Goal: Task Accomplishment & Management: Manage account settings

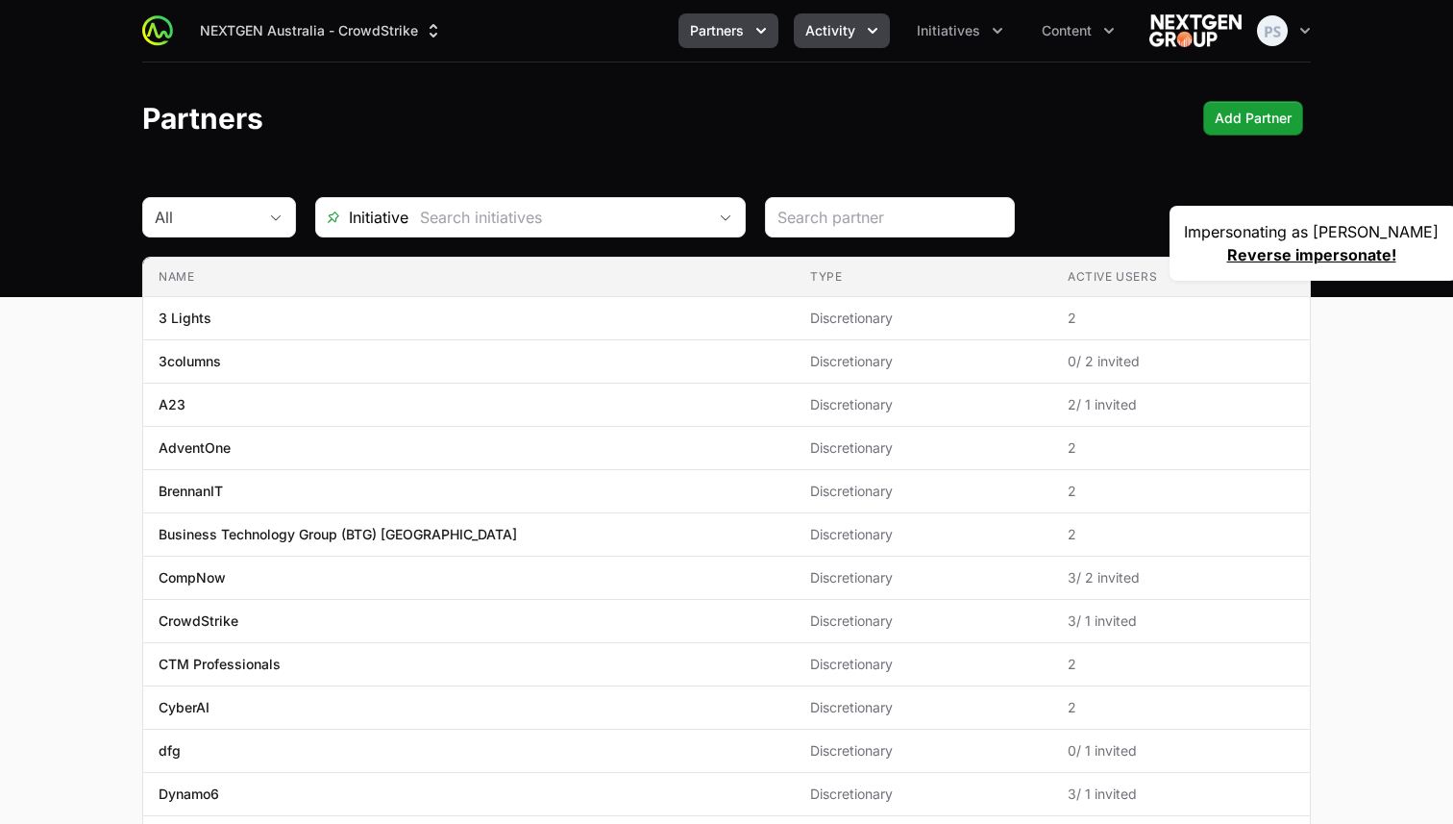
click at [837, 47] on button "Activity" at bounding box center [842, 30] width 96 height 35
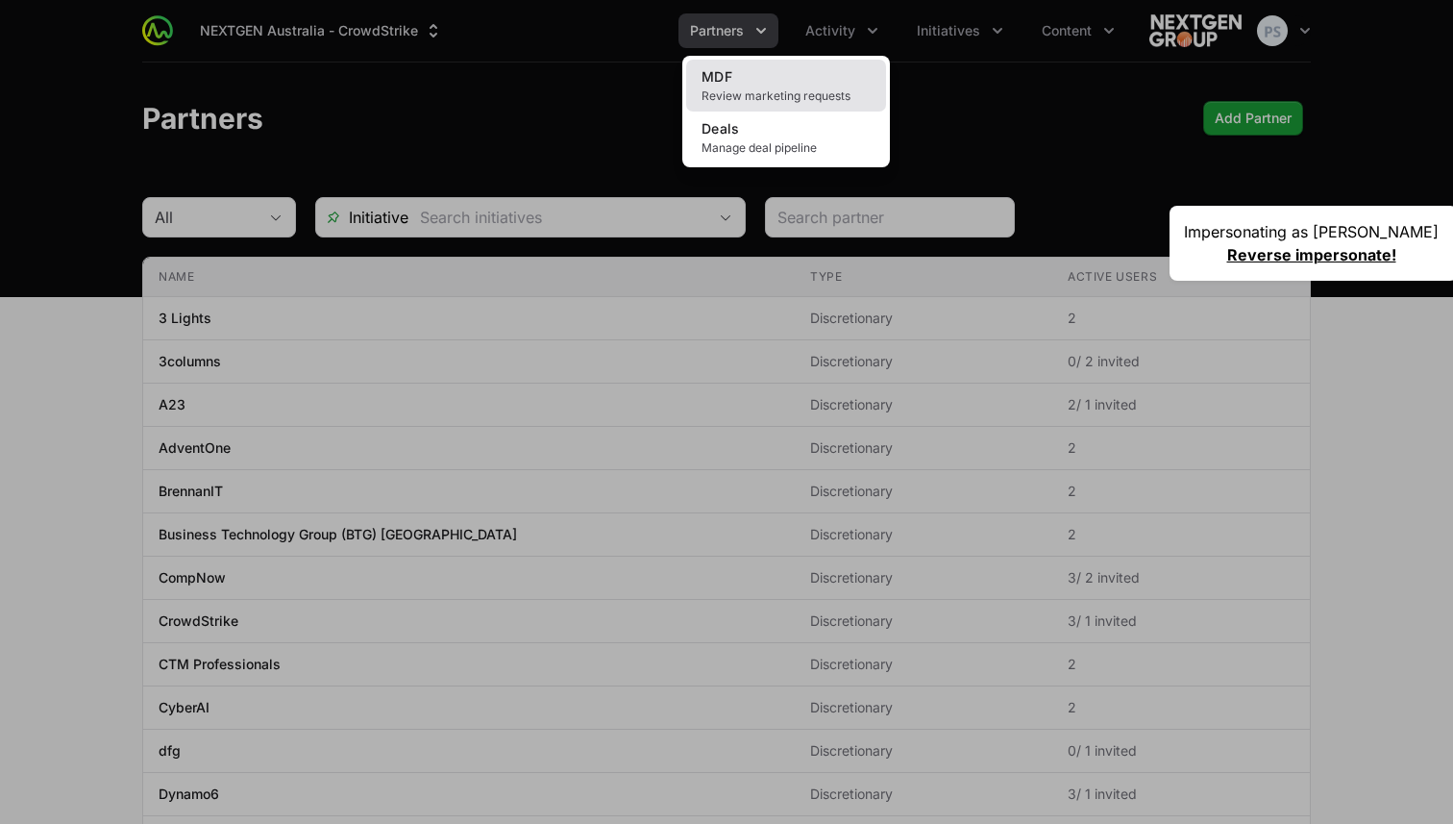
click at [807, 83] on link "MDF Review marketing requests" at bounding box center [786, 86] width 200 height 52
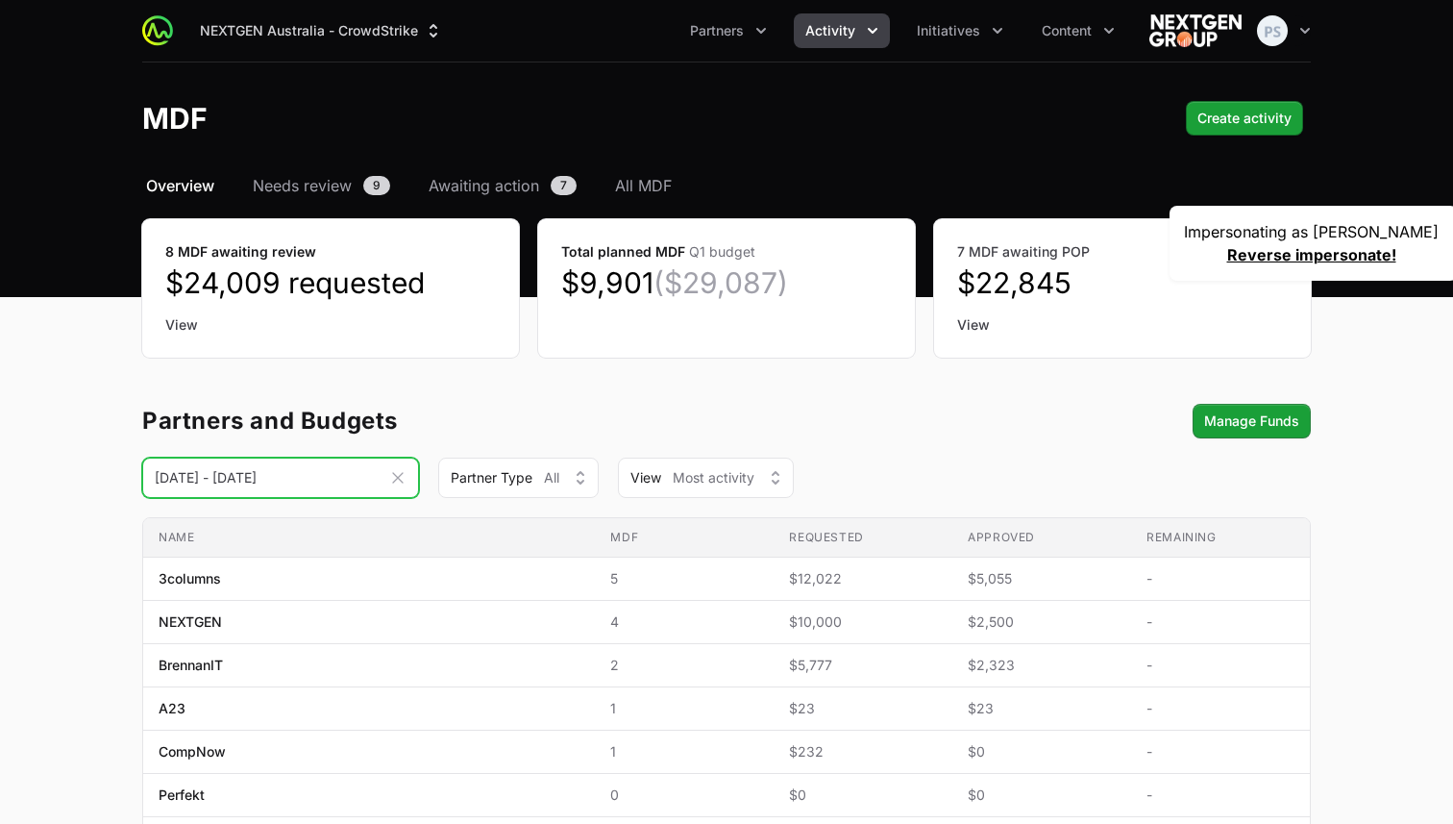
click at [345, 492] on input "01 Jul 2025 - 01 Oct 2025" at bounding box center [280, 478] width 277 height 40
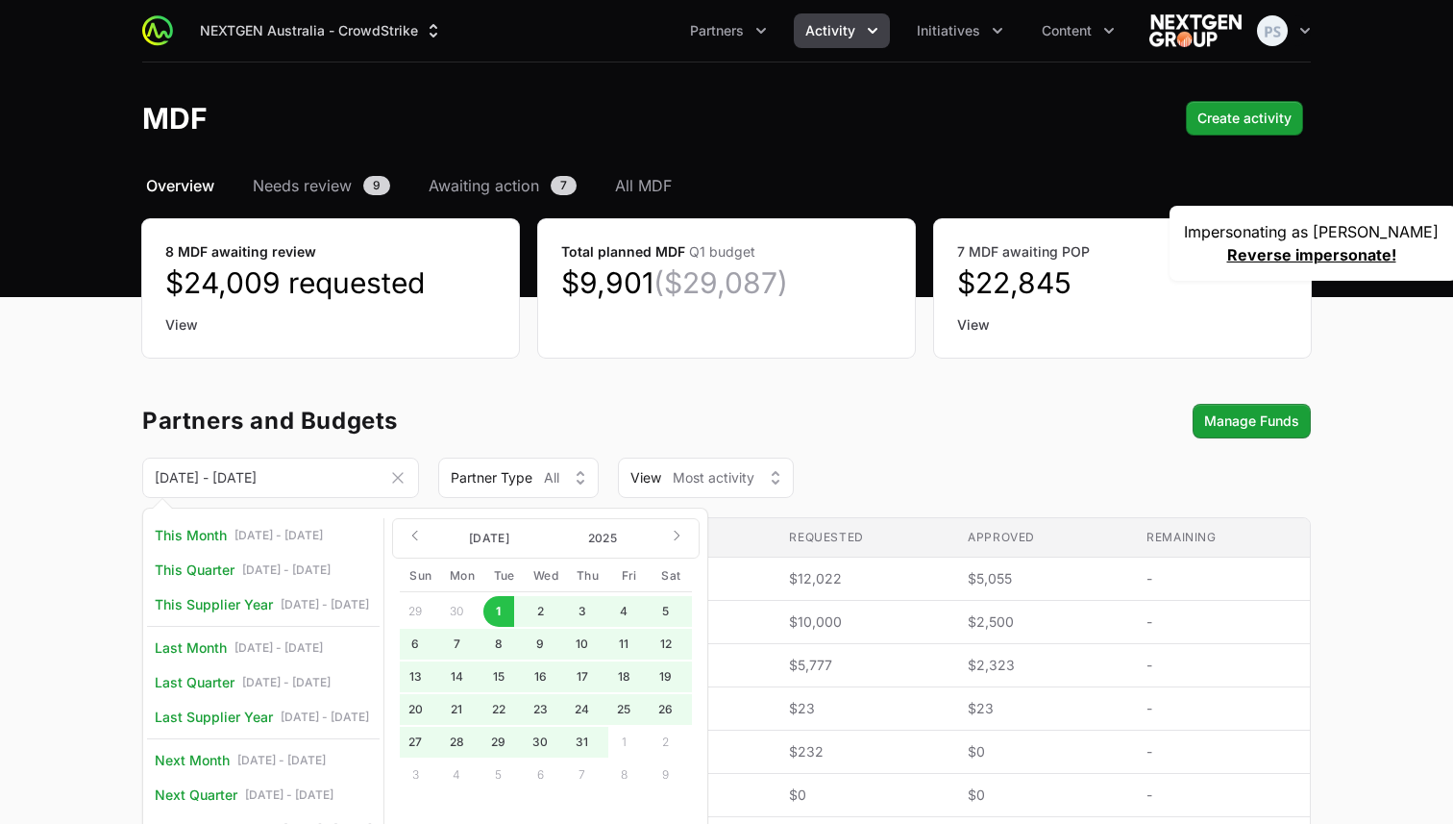
click at [522, 431] on div "Partners and Budgets Manage Funds" at bounding box center [726, 421] width 1169 height 35
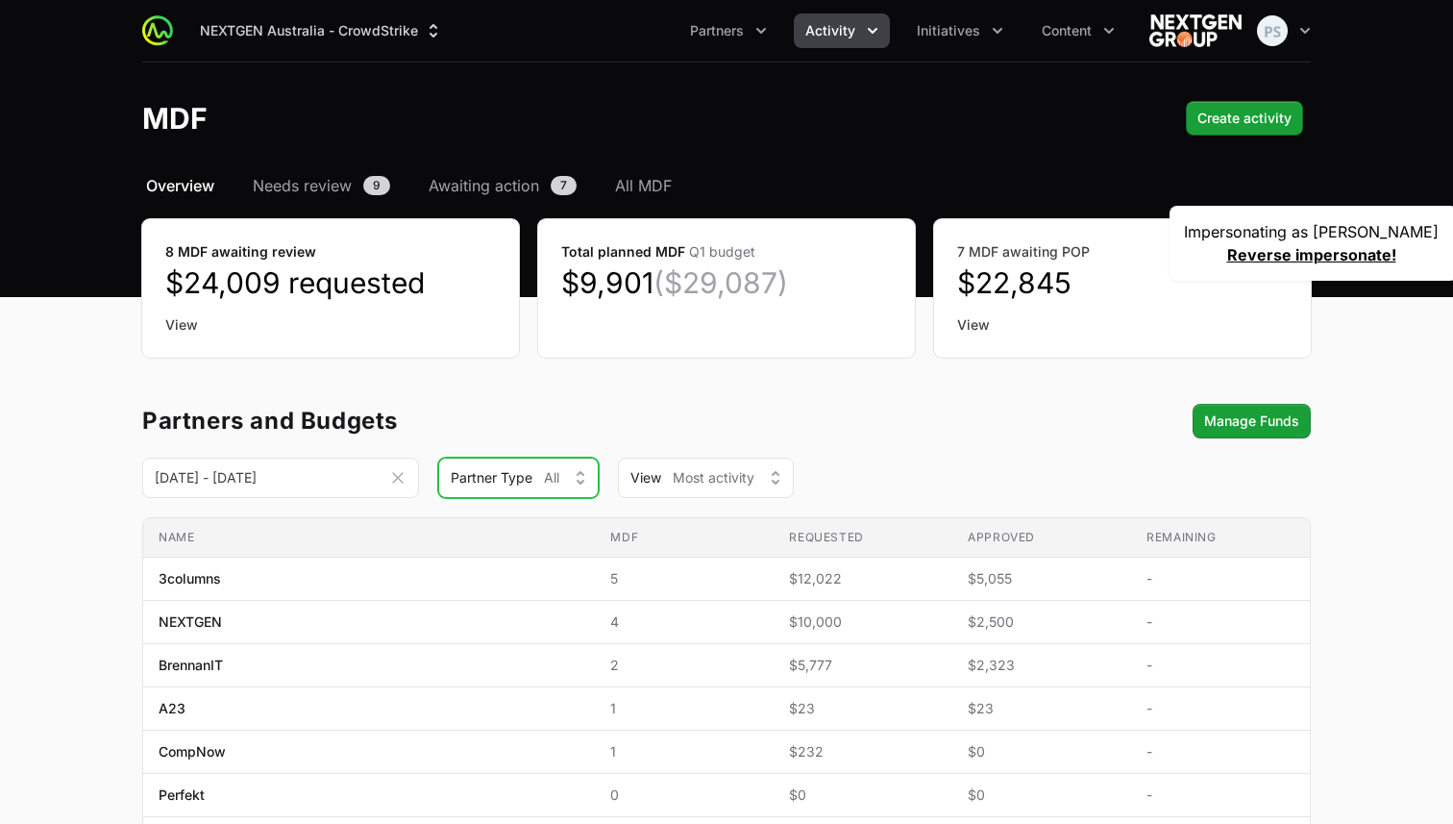
click at [571, 476] on button "Partner Type All" at bounding box center [518, 478] width 161 height 40
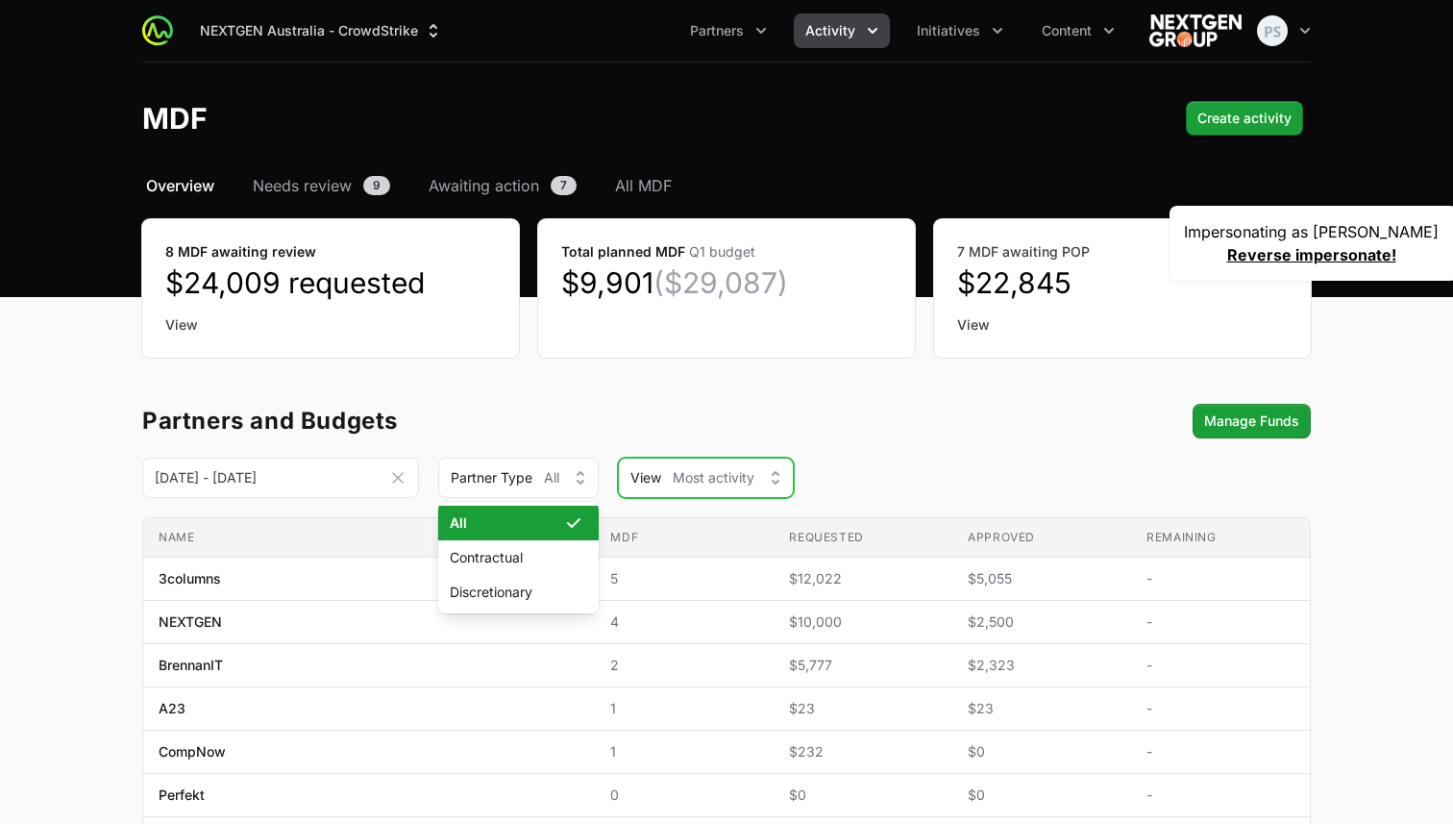
click at [693, 485] on span "Most activity" at bounding box center [714, 477] width 82 height 19
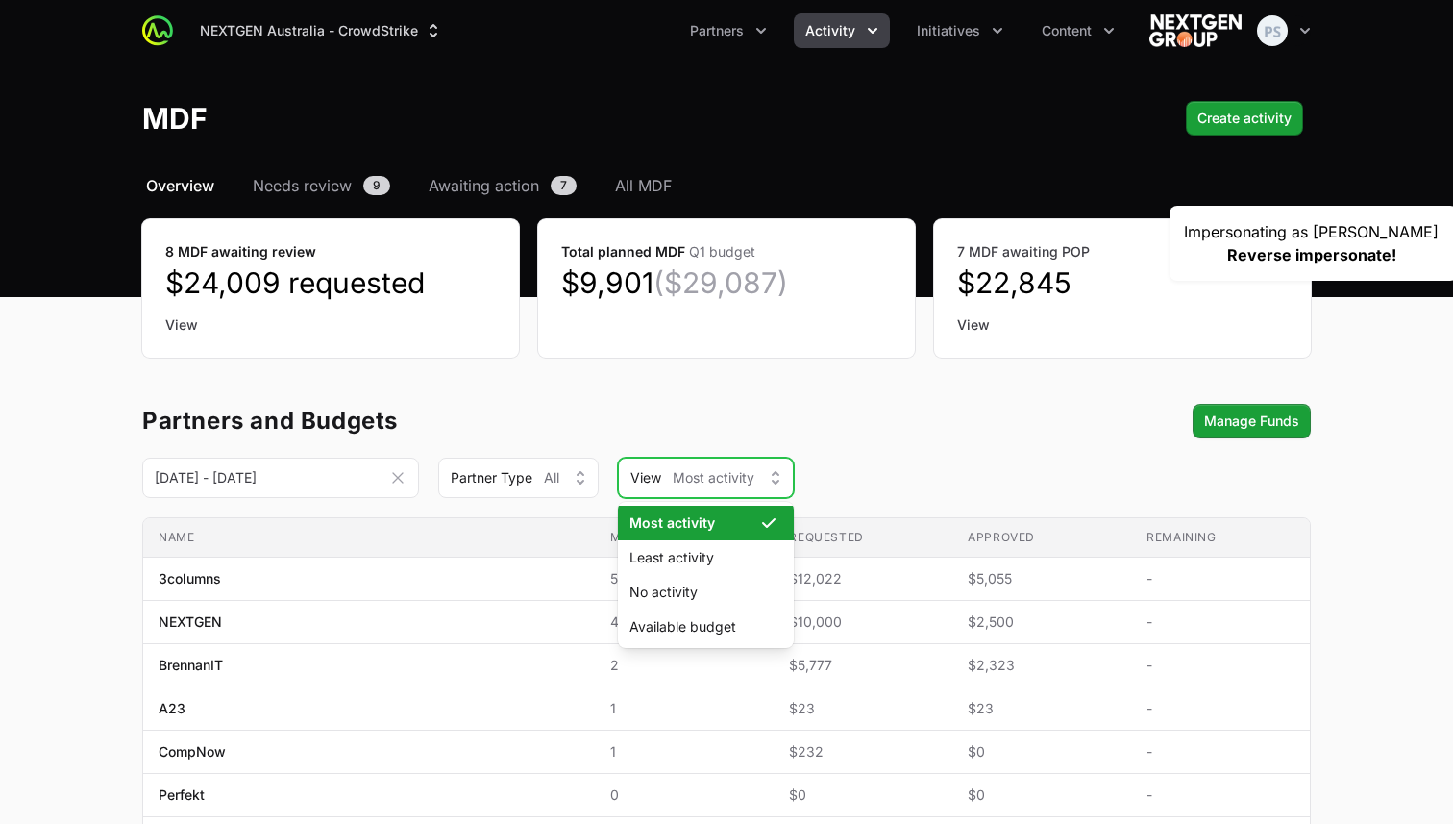
click at [693, 485] on span "Most activity" at bounding box center [714, 477] width 82 height 19
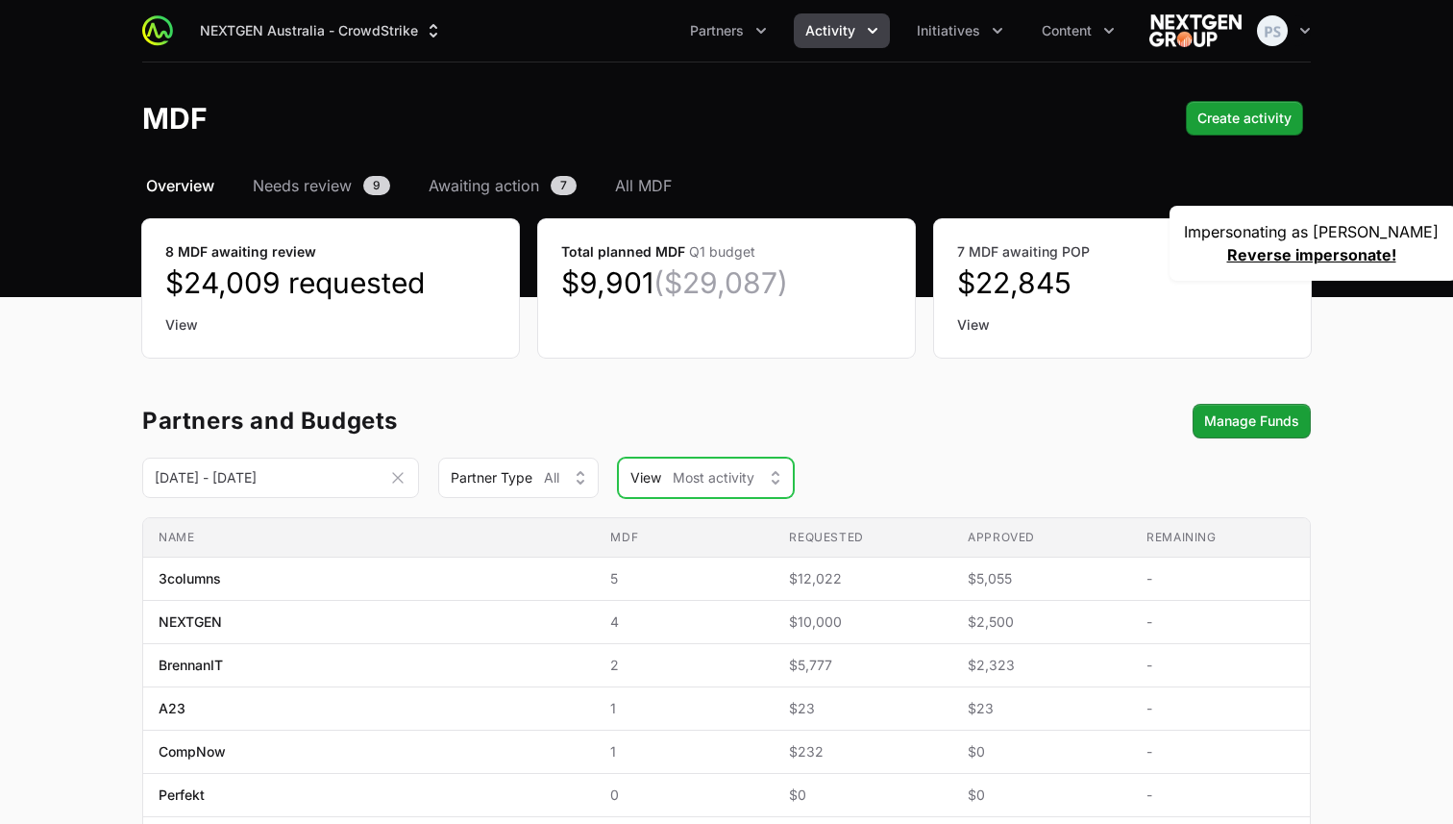
click at [692, 482] on span "Most activity" at bounding box center [714, 477] width 82 height 19
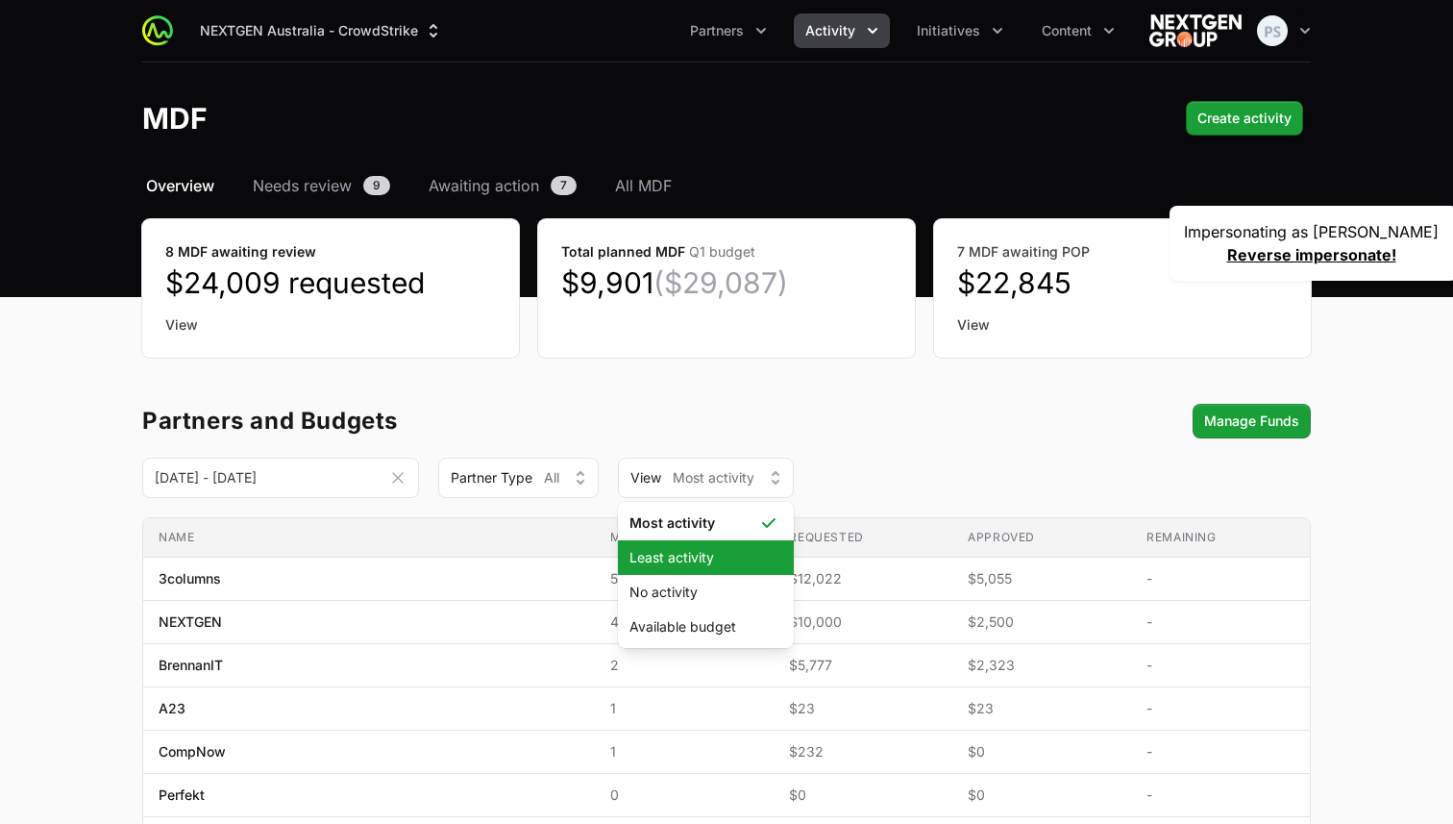
click at [691, 550] on span "Least activity" at bounding box center [695, 557] width 130 height 19
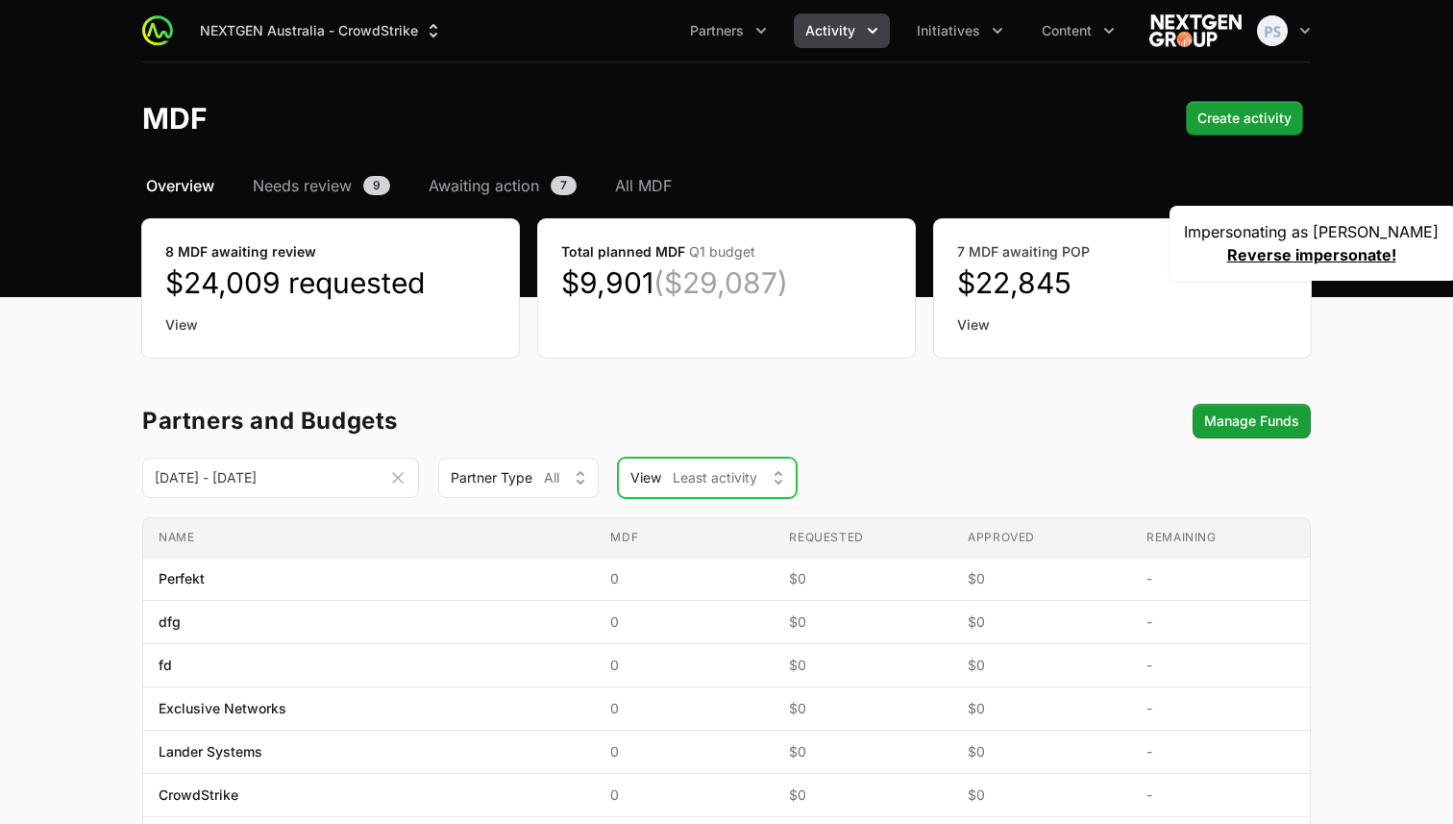
click at [723, 477] on span "Least activity" at bounding box center [715, 477] width 85 height 19
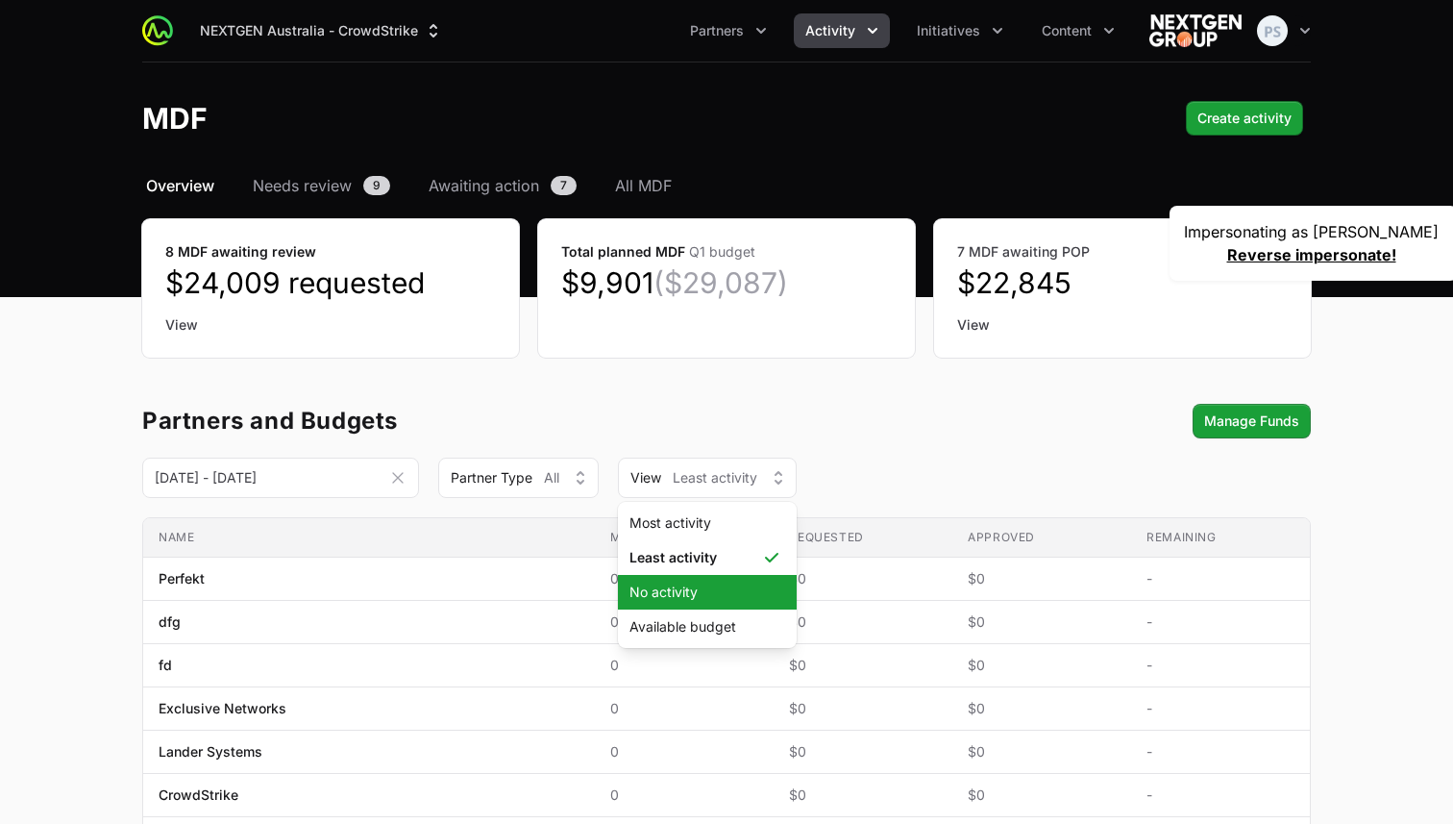
click at [712, 576] on li "No activity" at bounding box center [707, 592] width 179 height 35
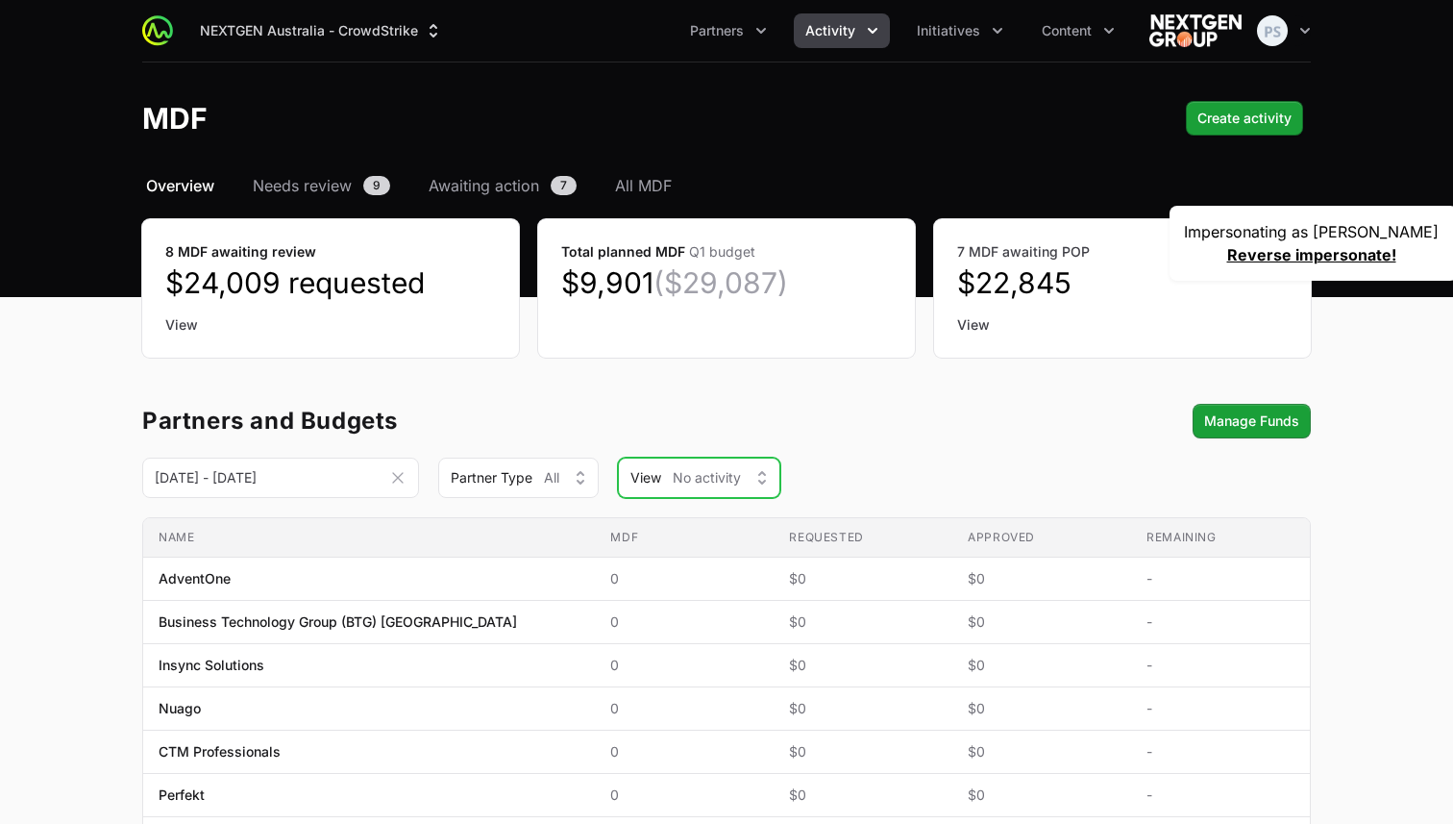
click at [726, 482] on span "No activity" at bounding box center [707, 477] width 68 height 19
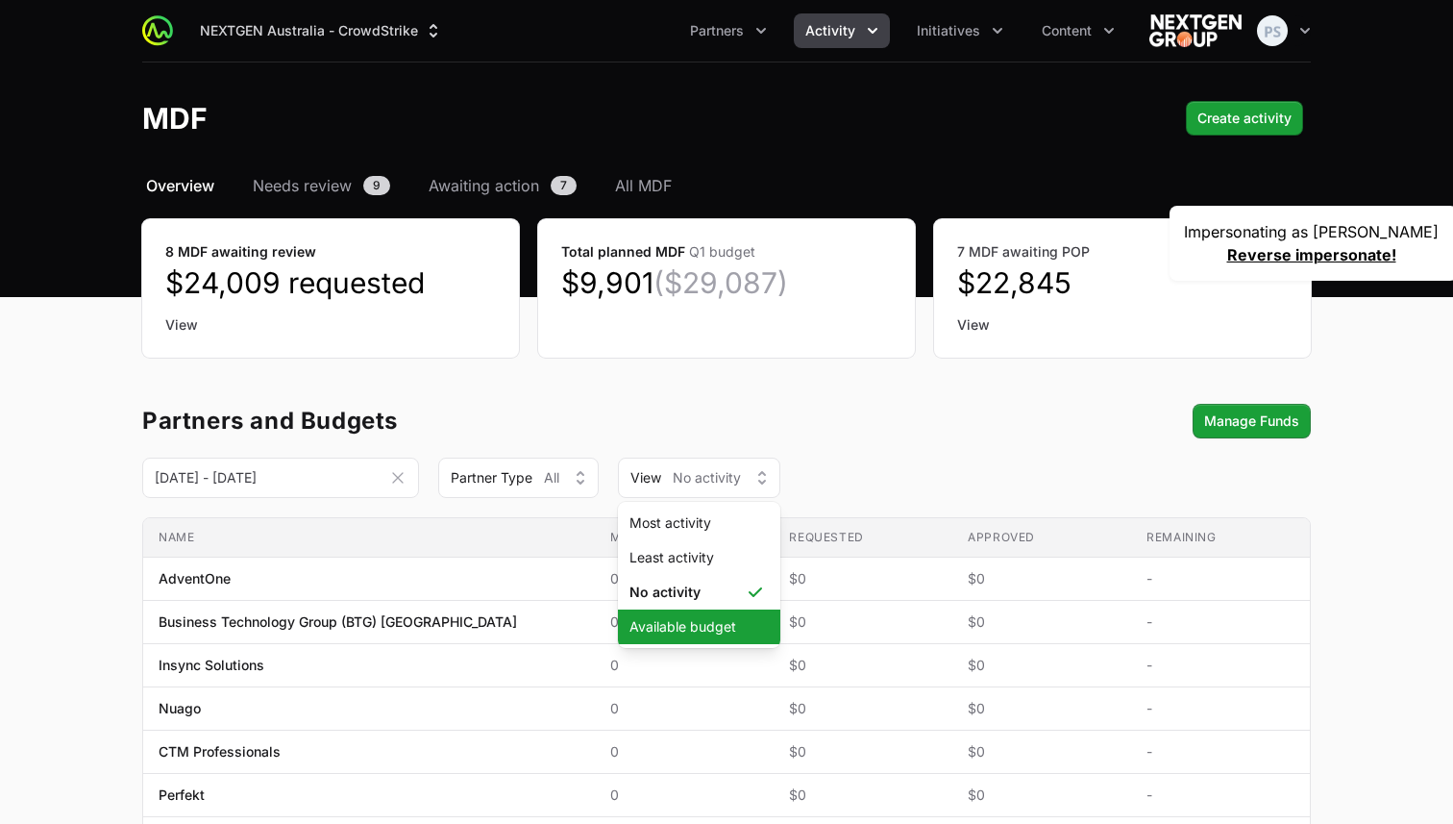
click at [715, 630] on span "Available budget" at bounding box center [688, 626] width 116 height 19
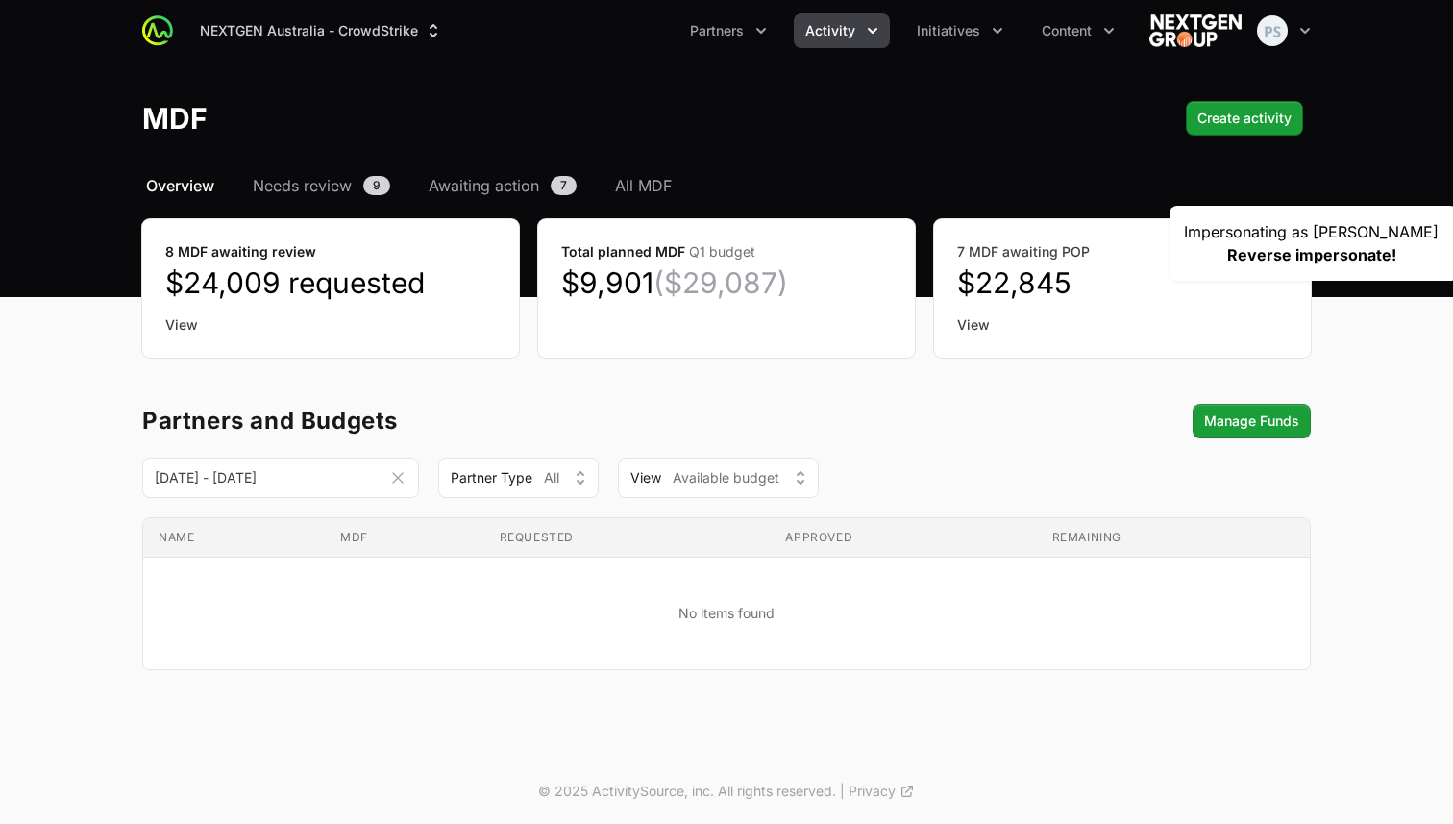
click at [404, 476] on icon "Date range picker" at bounding box center [397, 477] width 19 height 19
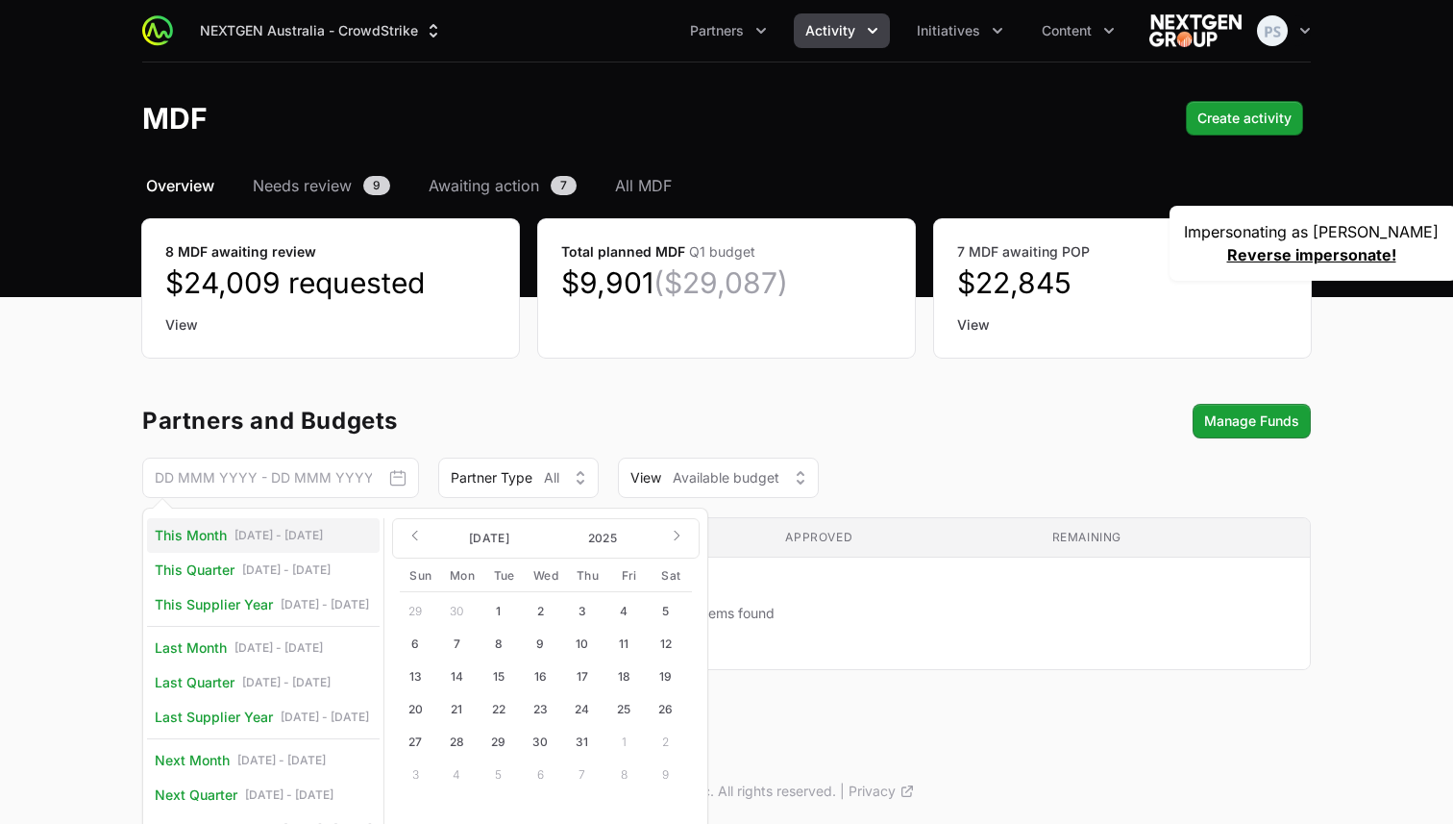
click at [308, 551] on link "This Month Sep 1 - Sep 30" at bounding box center [263, 535] width 233 height 35
type input "01 Sep 2025 - 30 Sep 2025"
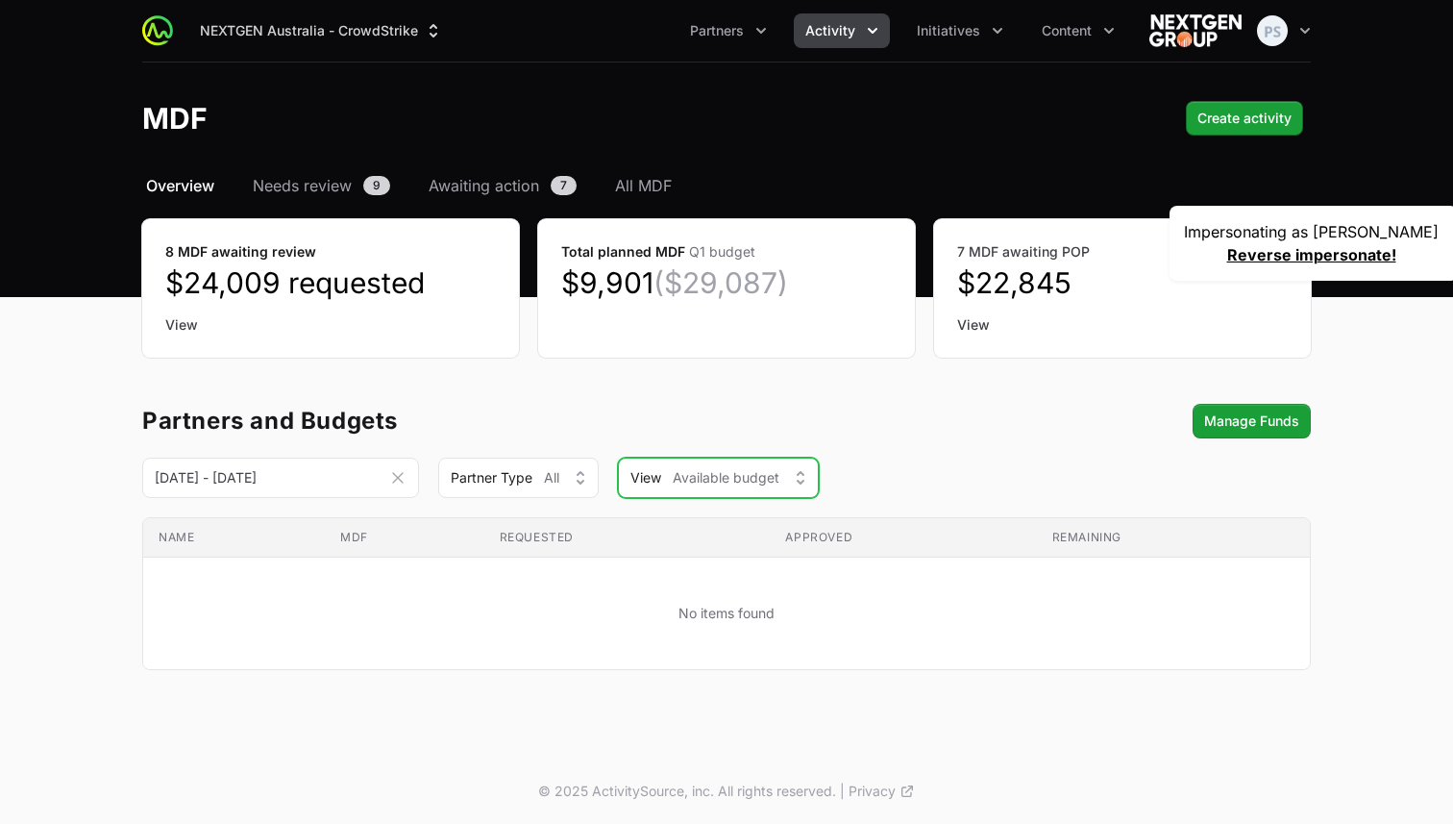
click at [757, 479] on span "Available budget" at bounding box center [726, 477] width 107 height 19
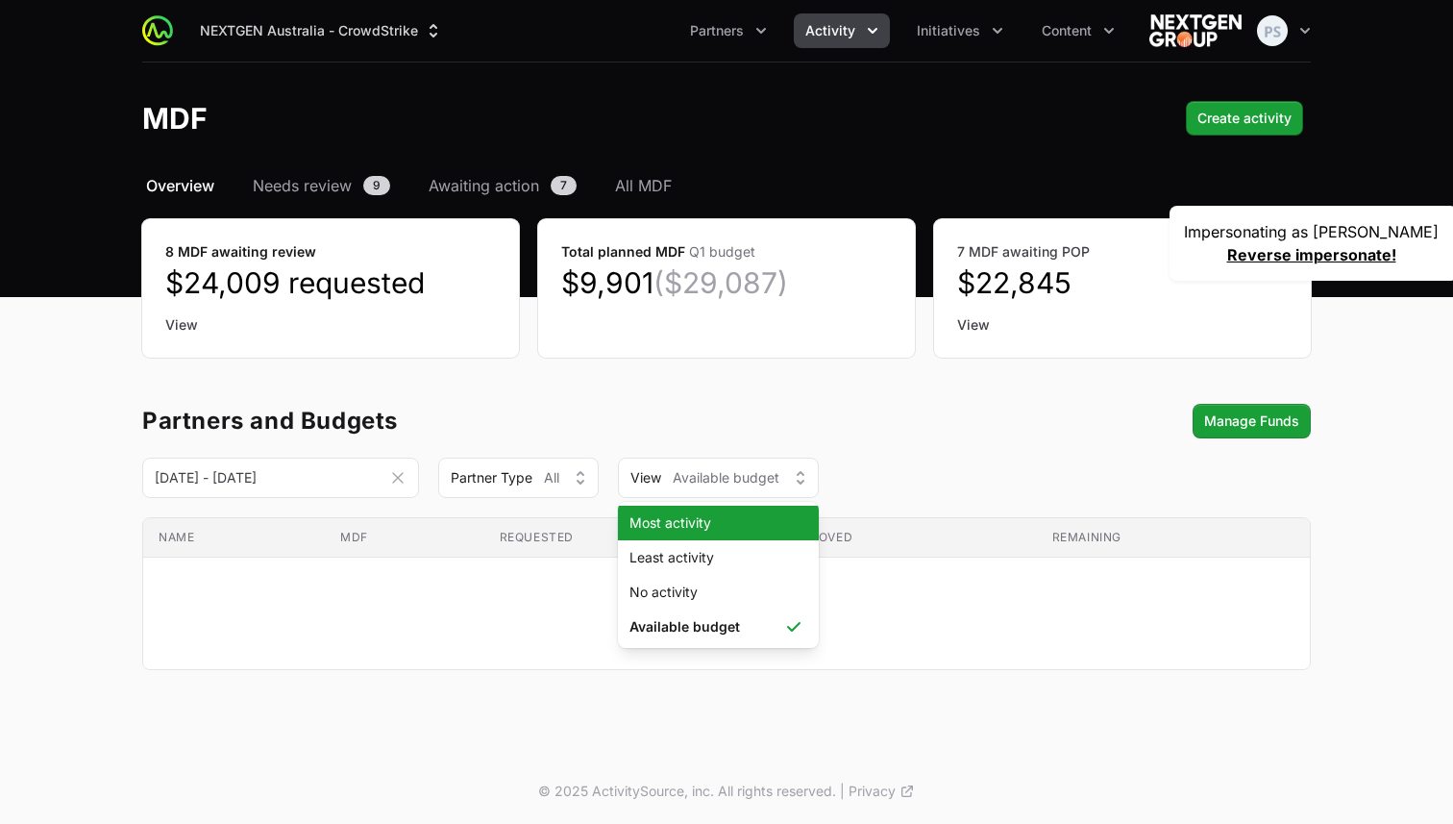
click at [744, 527] on span "Most activity" at bounding box center [707, 522] width 155 height 19
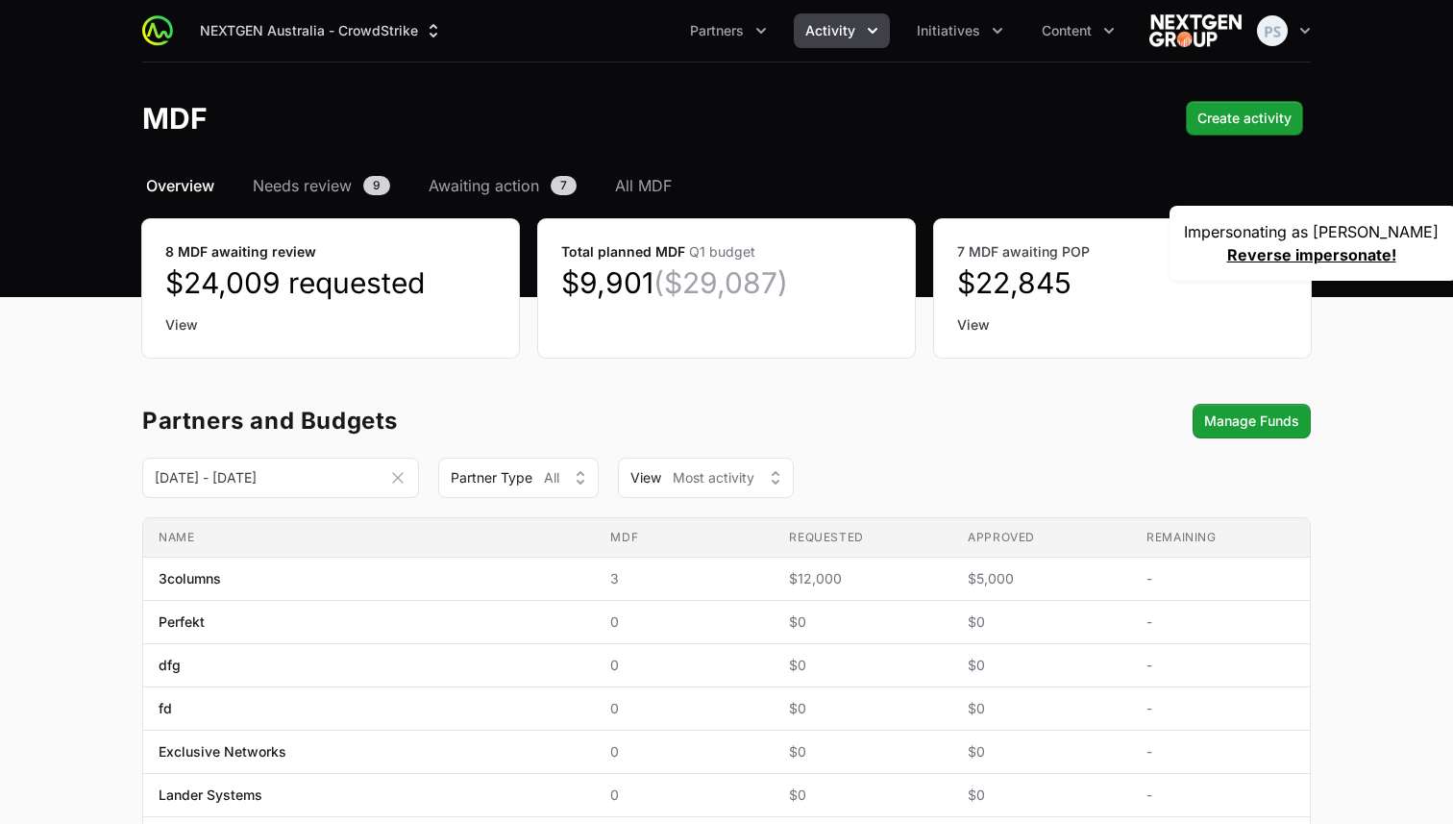
click at [827, 31] on span "Activity" at bounding box center [830, 30] width 50 height 19
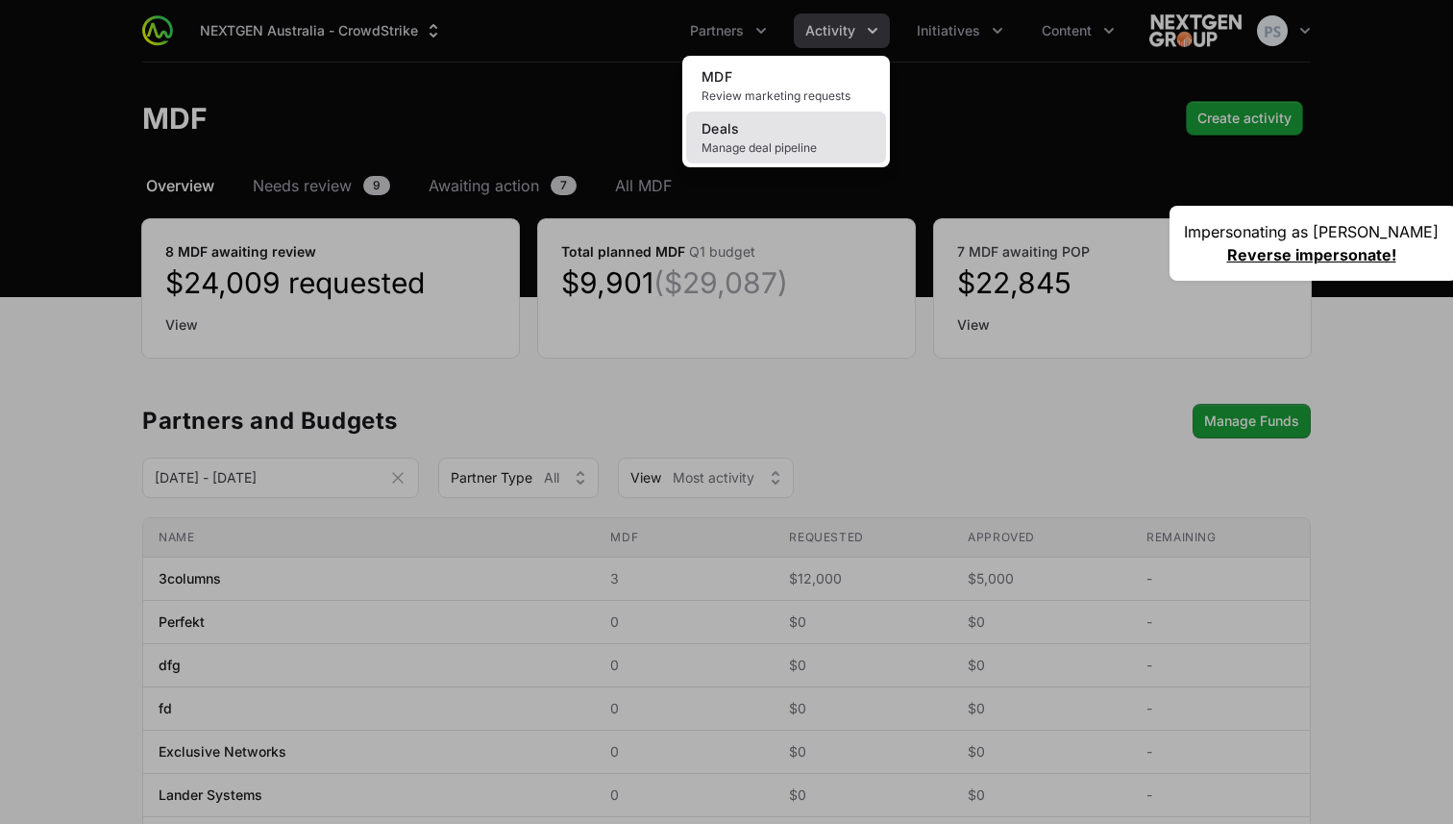
click at [811, 134] on link "Deals Manage deal pipeline" at bounding box center [786, 137] width 200 height 52
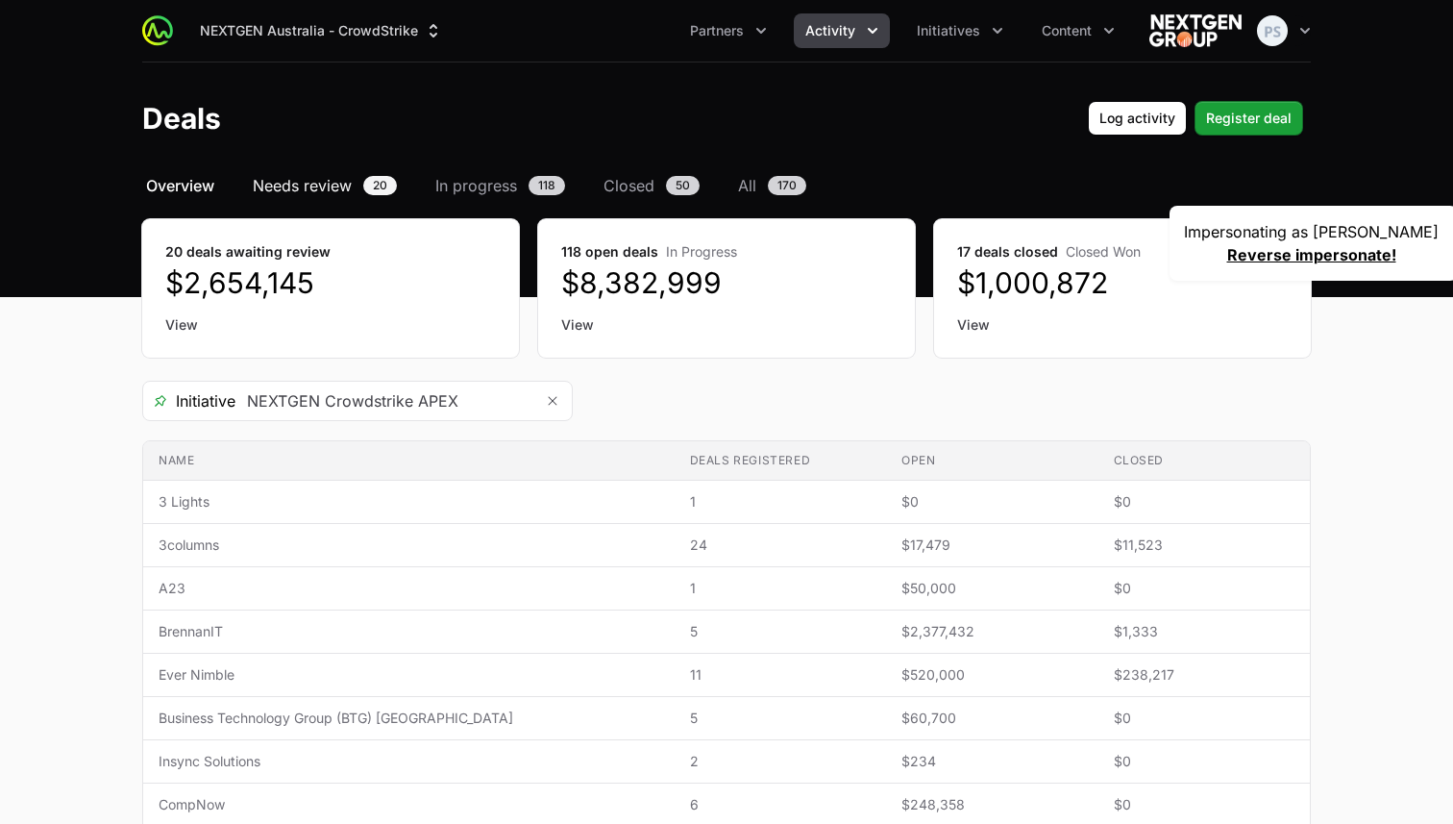
click at [289, 178] on span "Needs review" at bounding box center [302, 185] width 99 height 23
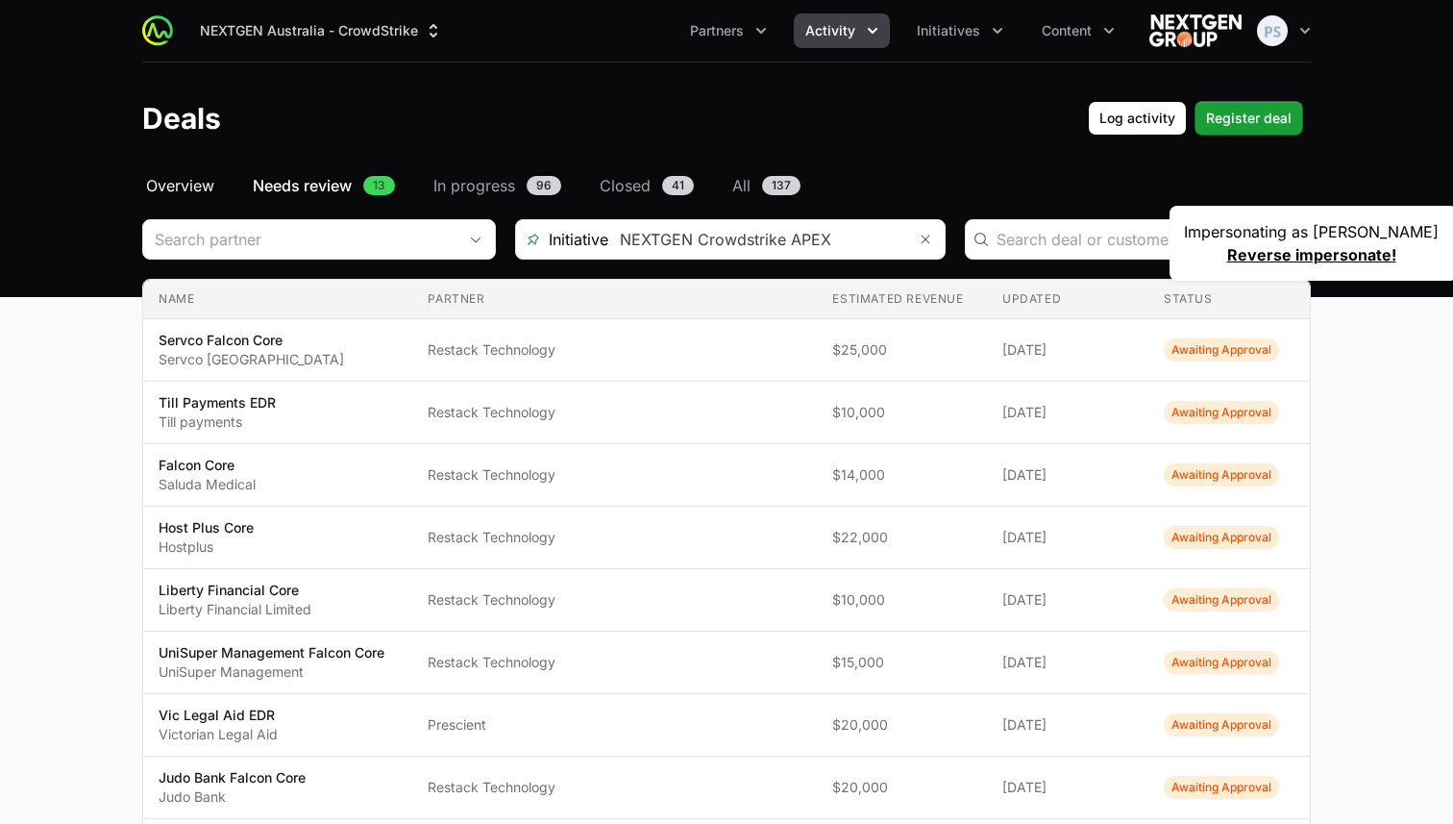
click at [169, 175] on span "Overview" at bounding box center [180, 185] width 68 height 23
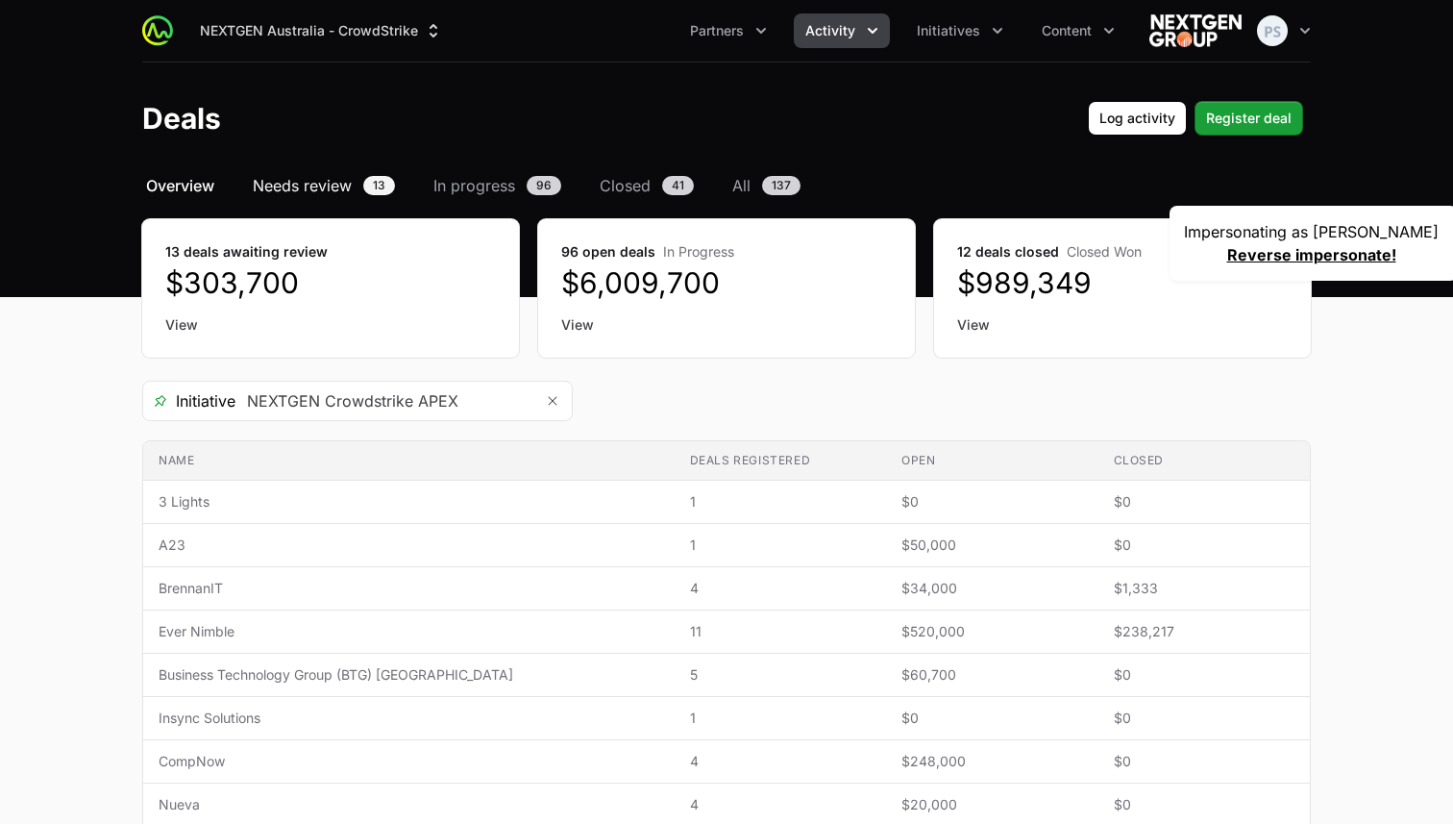
click at [285, 182] on span "Needs review" at bounding box center [302, 185] width 99 height 23
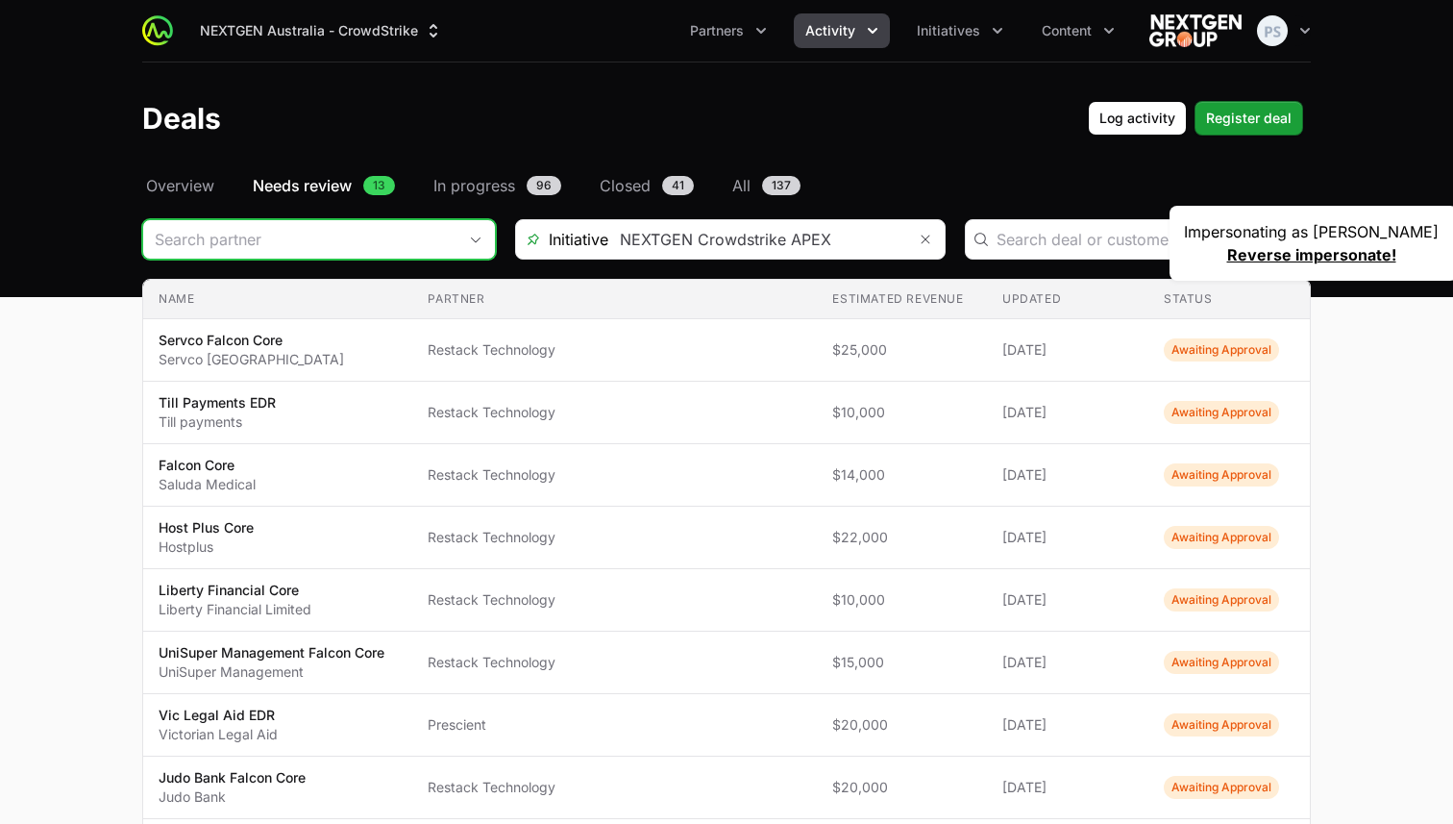
click at [469, 255] on div "Open" at bounding box center [476, 239] width 38 height 38
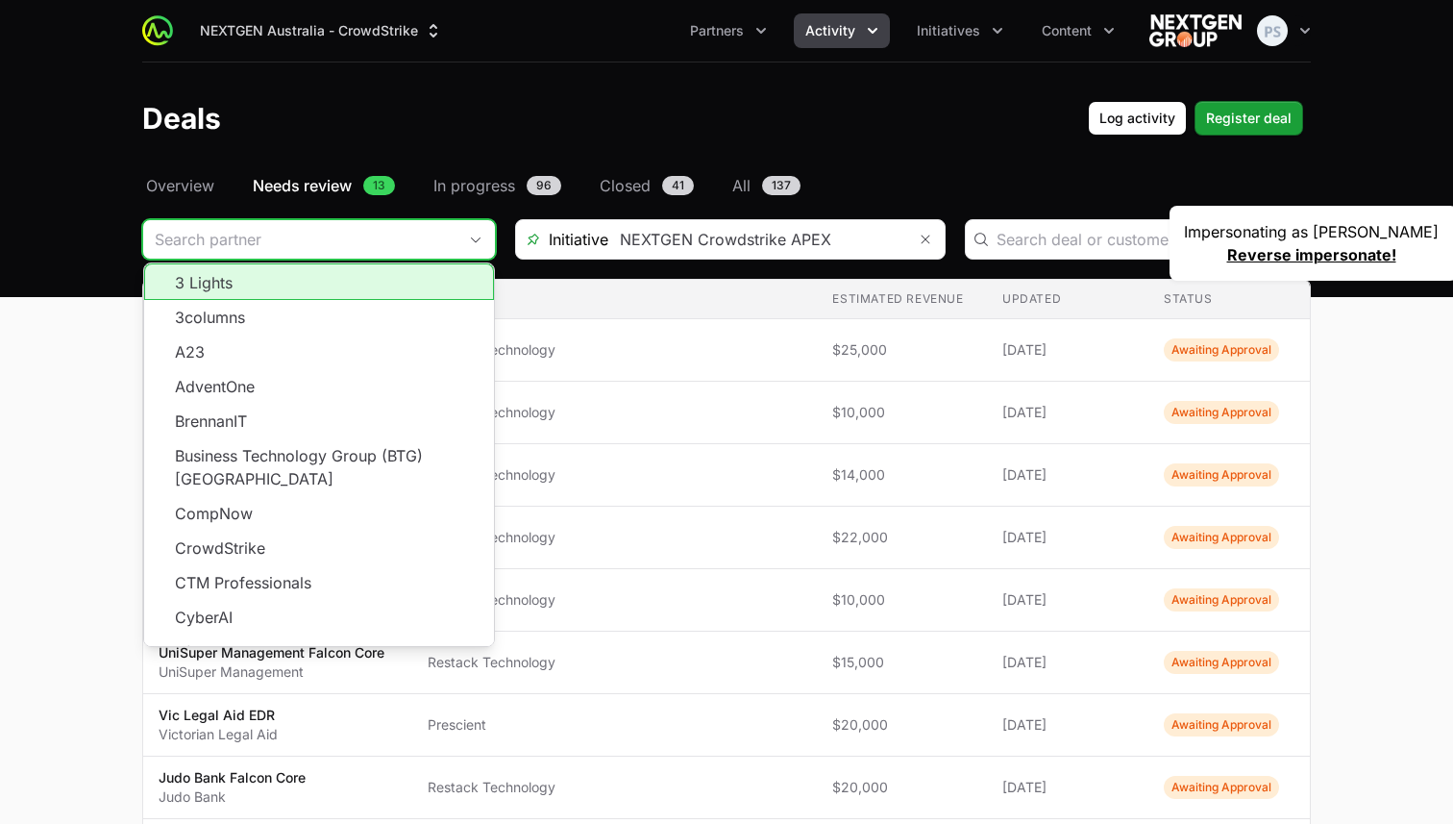
click at [473, 242] on icon "Close" at bounding box center [475, 239] width 15 height 7
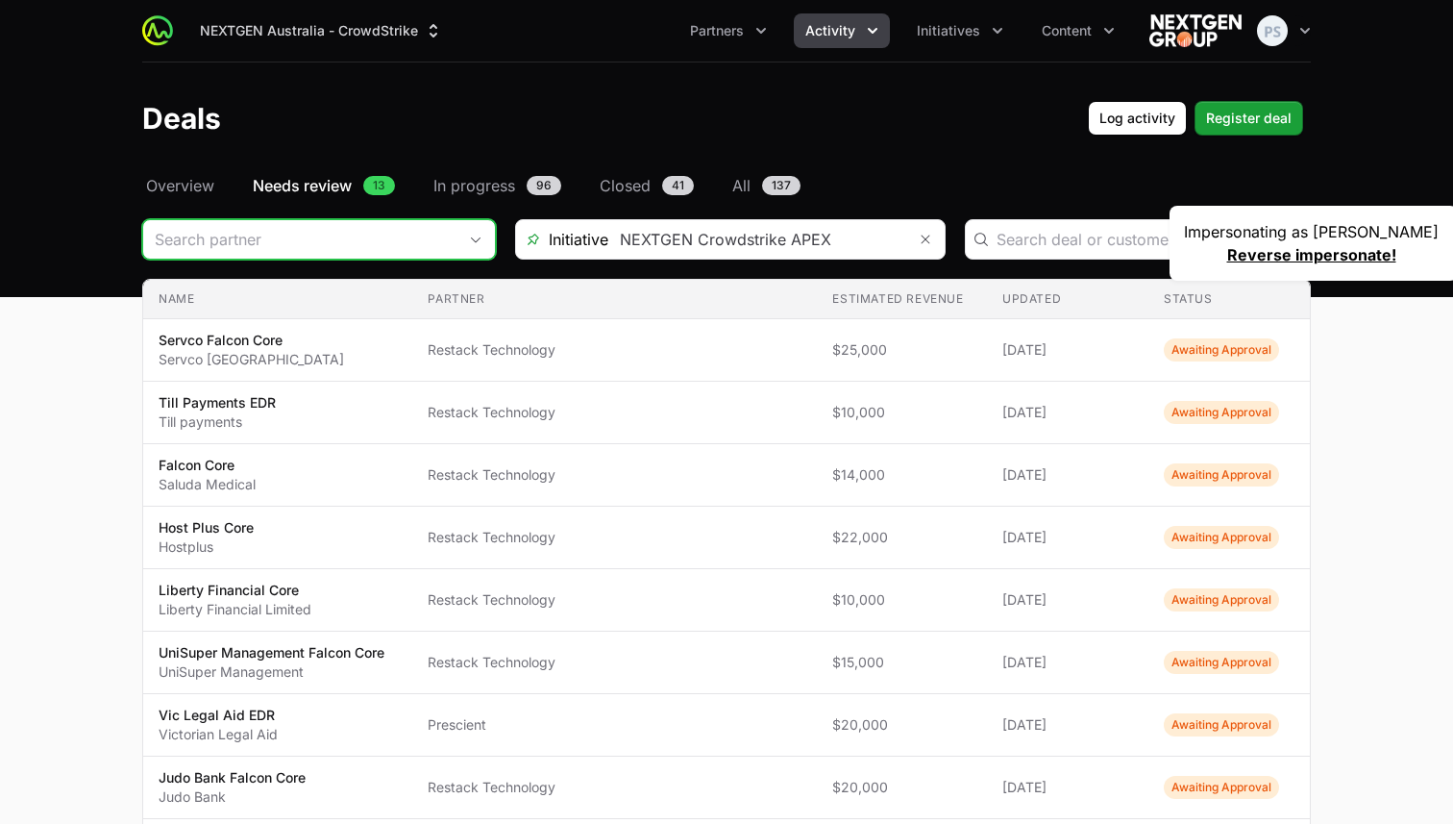
click at [473, 242] on icon "Open" at bounding box center [475, 239] width 15 height 7
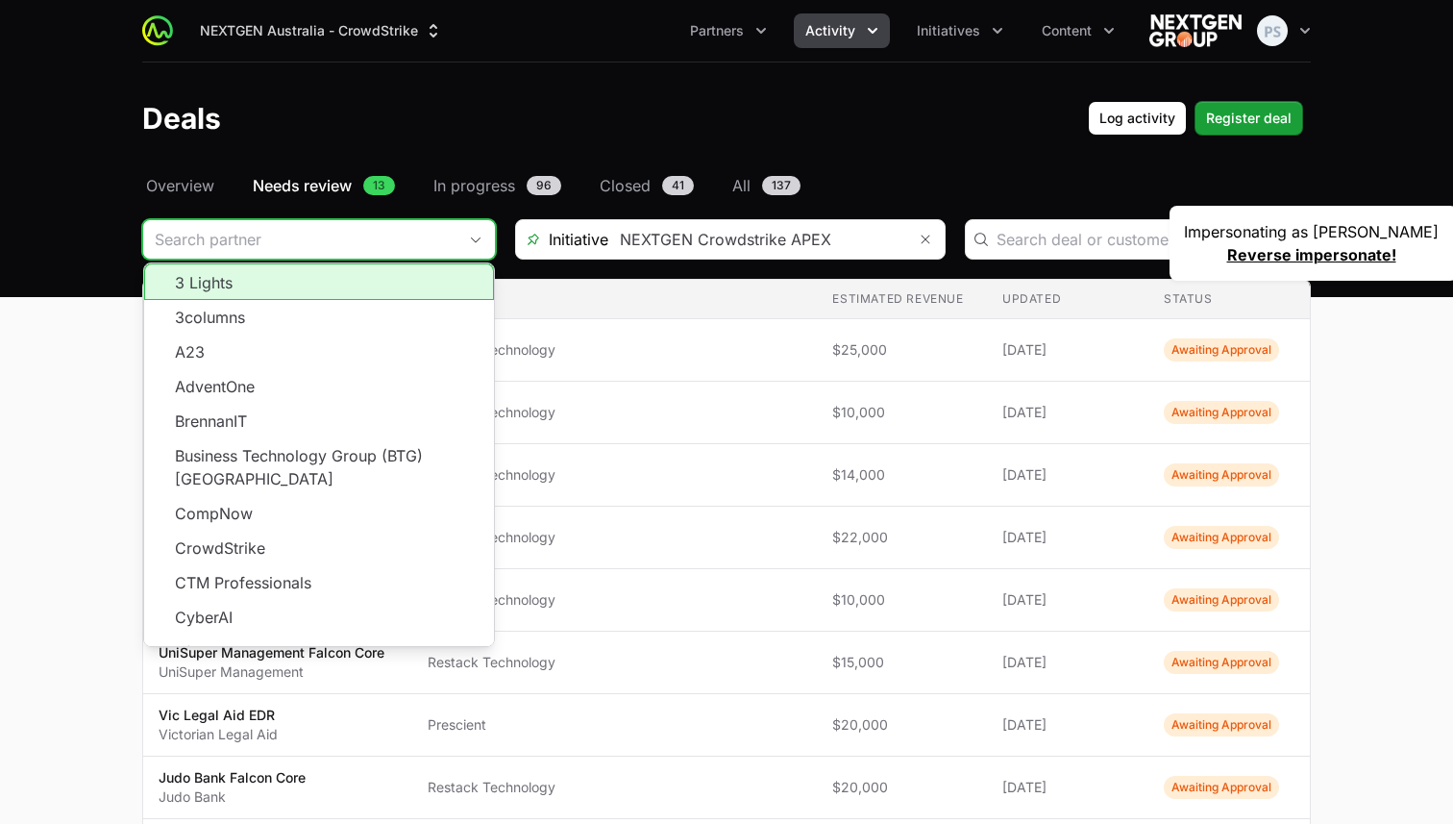
click at [473, 242] on icon "Close" at bounding box center [475, 239] width 15 height 7
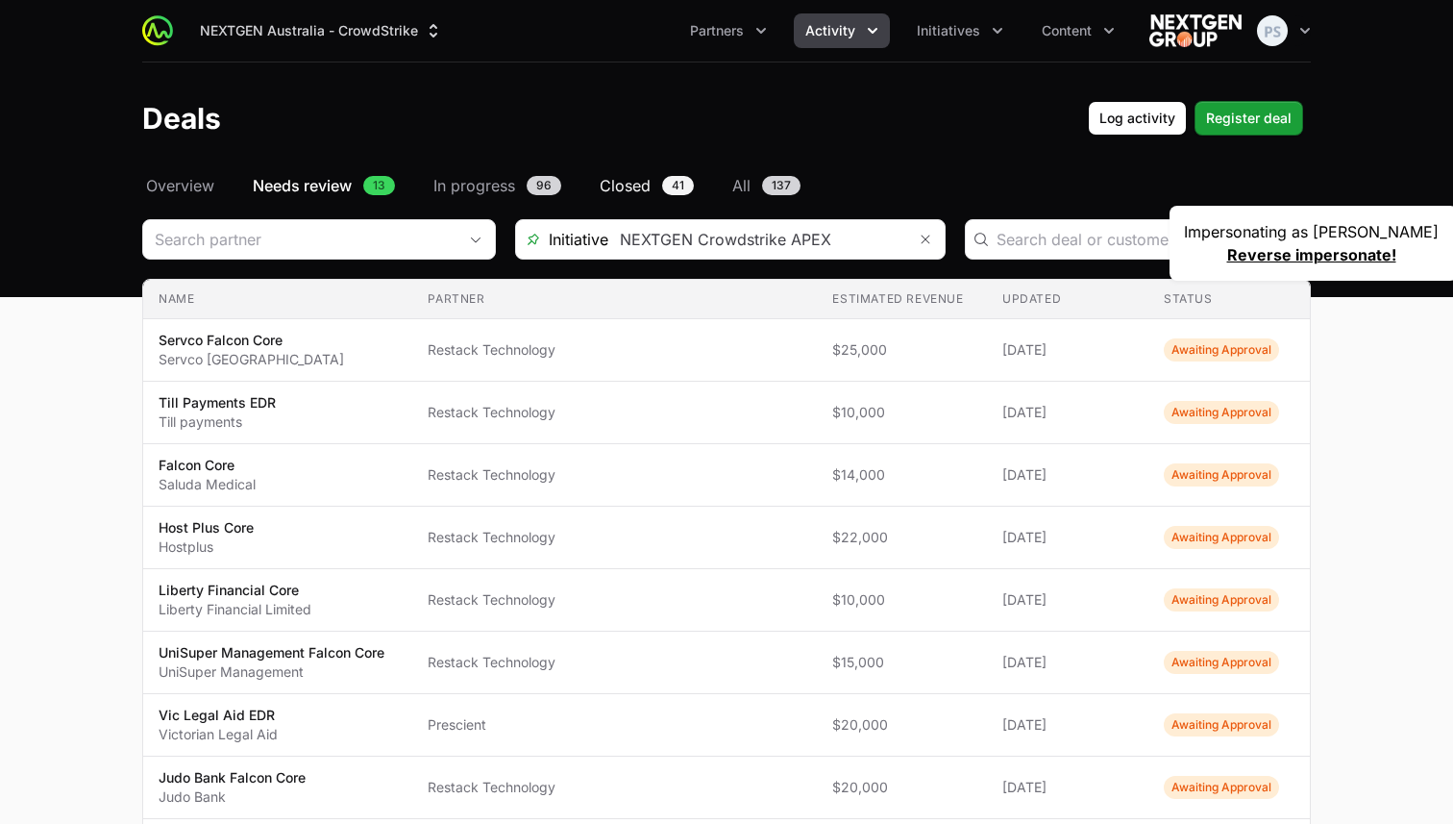
click at [606, 175] on span "Closed" at bounding box center [625, 185] width 51 height 23
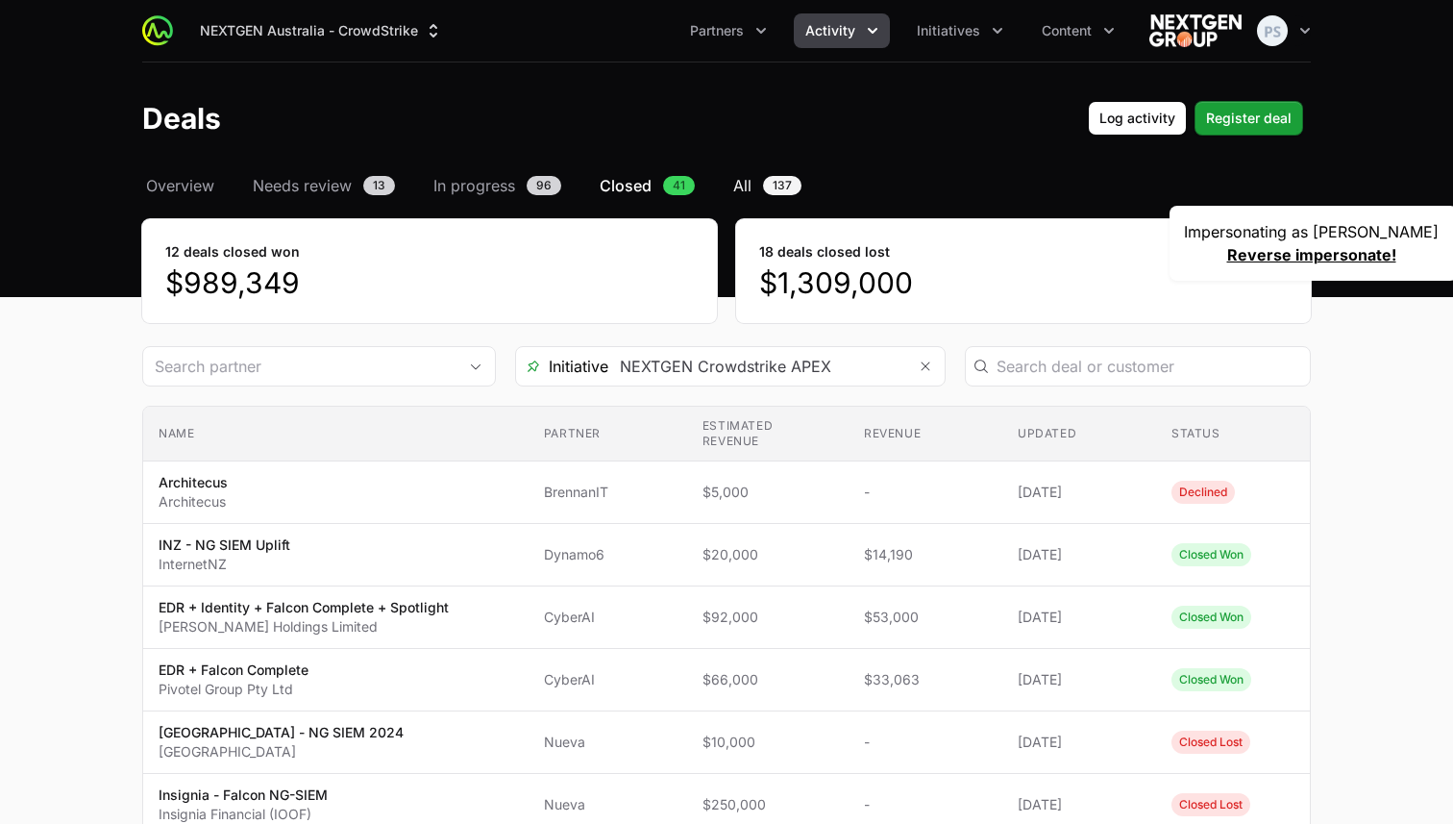
click at [747, 187] on span "All" at bounding box center [742, 185] width 18 height 23
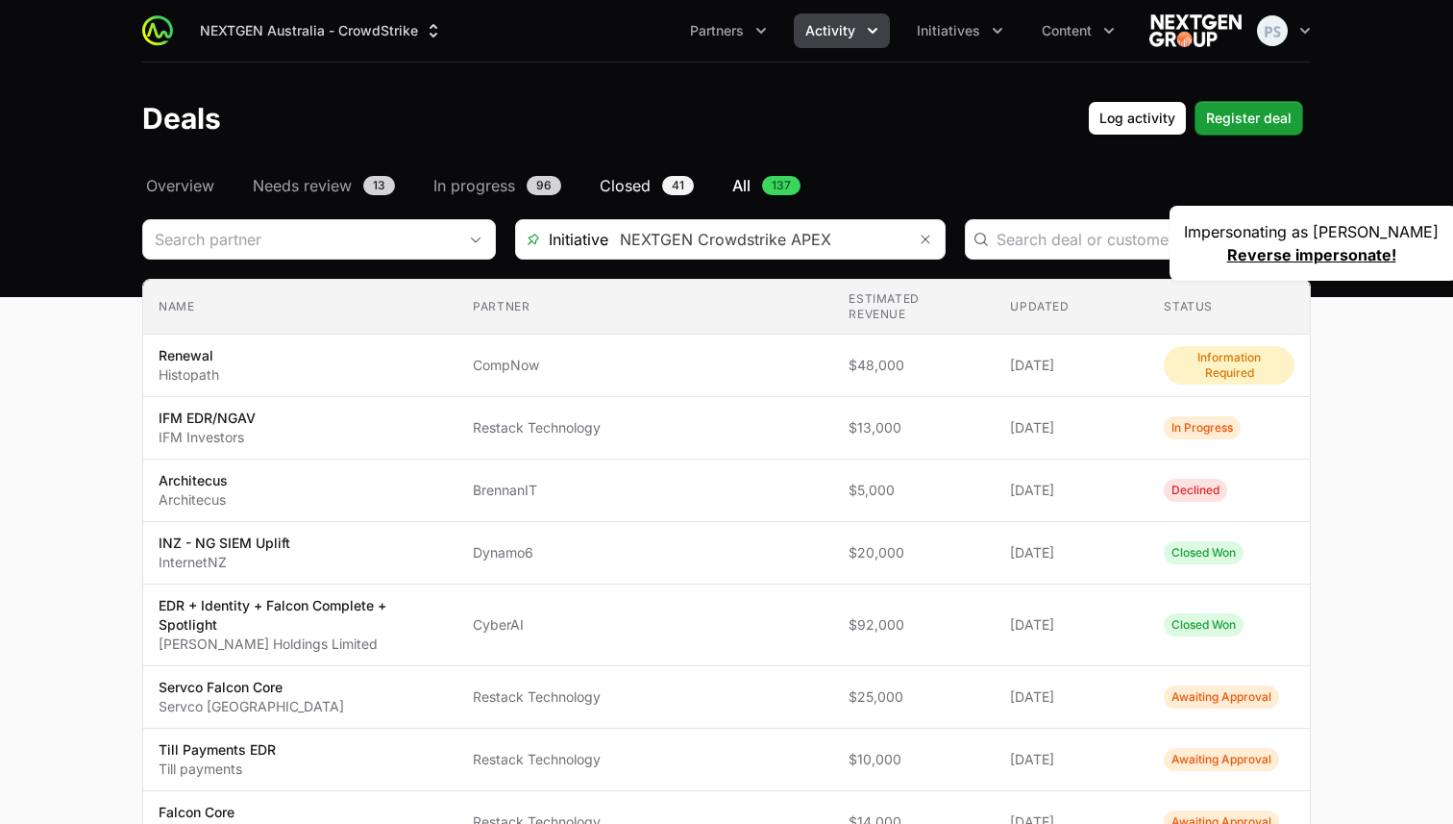
click at [642, 177] on span "Closed" at bounding box center [625, 185] width 51 height 23
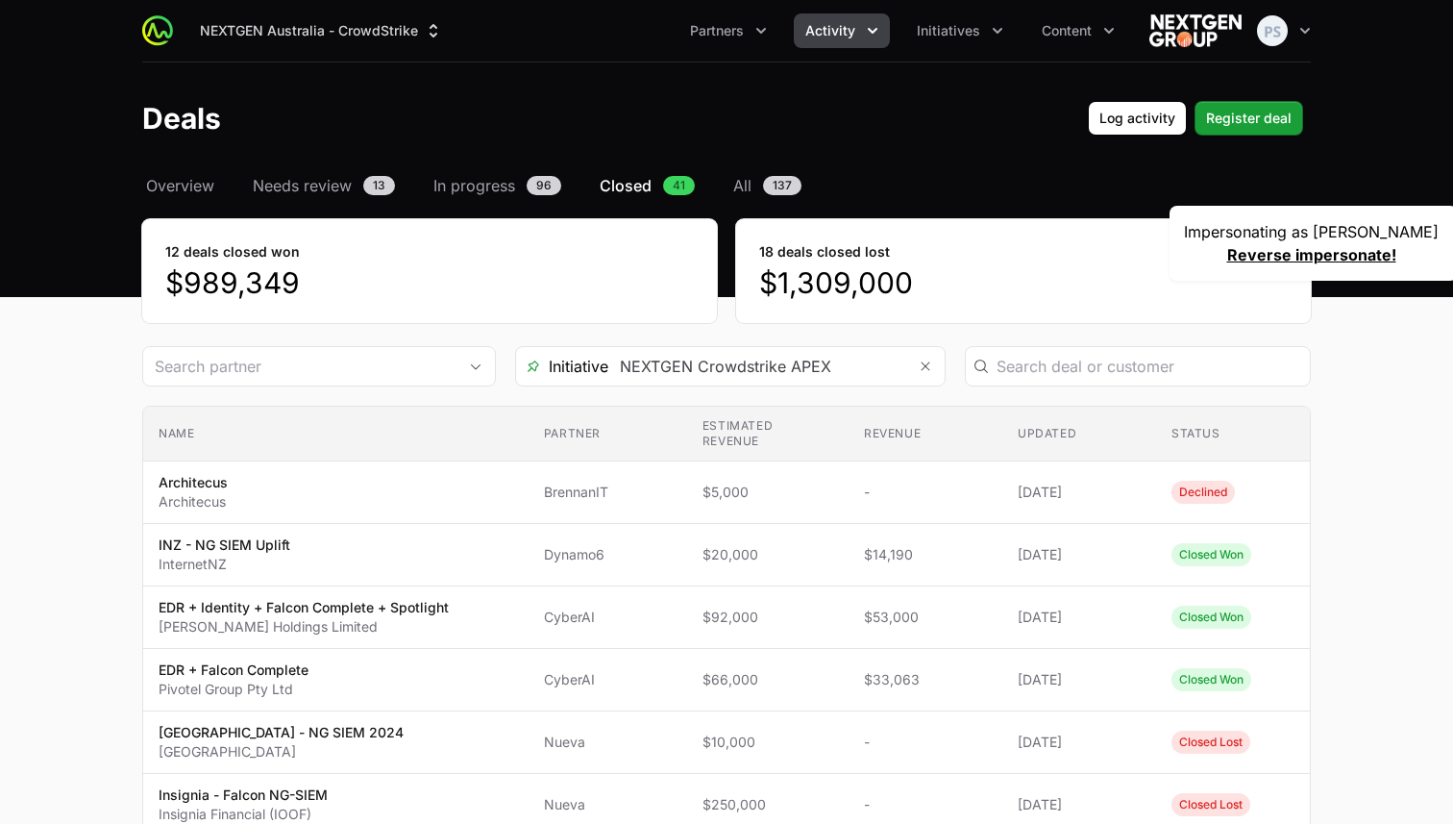
click at [482, 188] on span "In progress" at bounding box center [475, 185] width 82 height 23
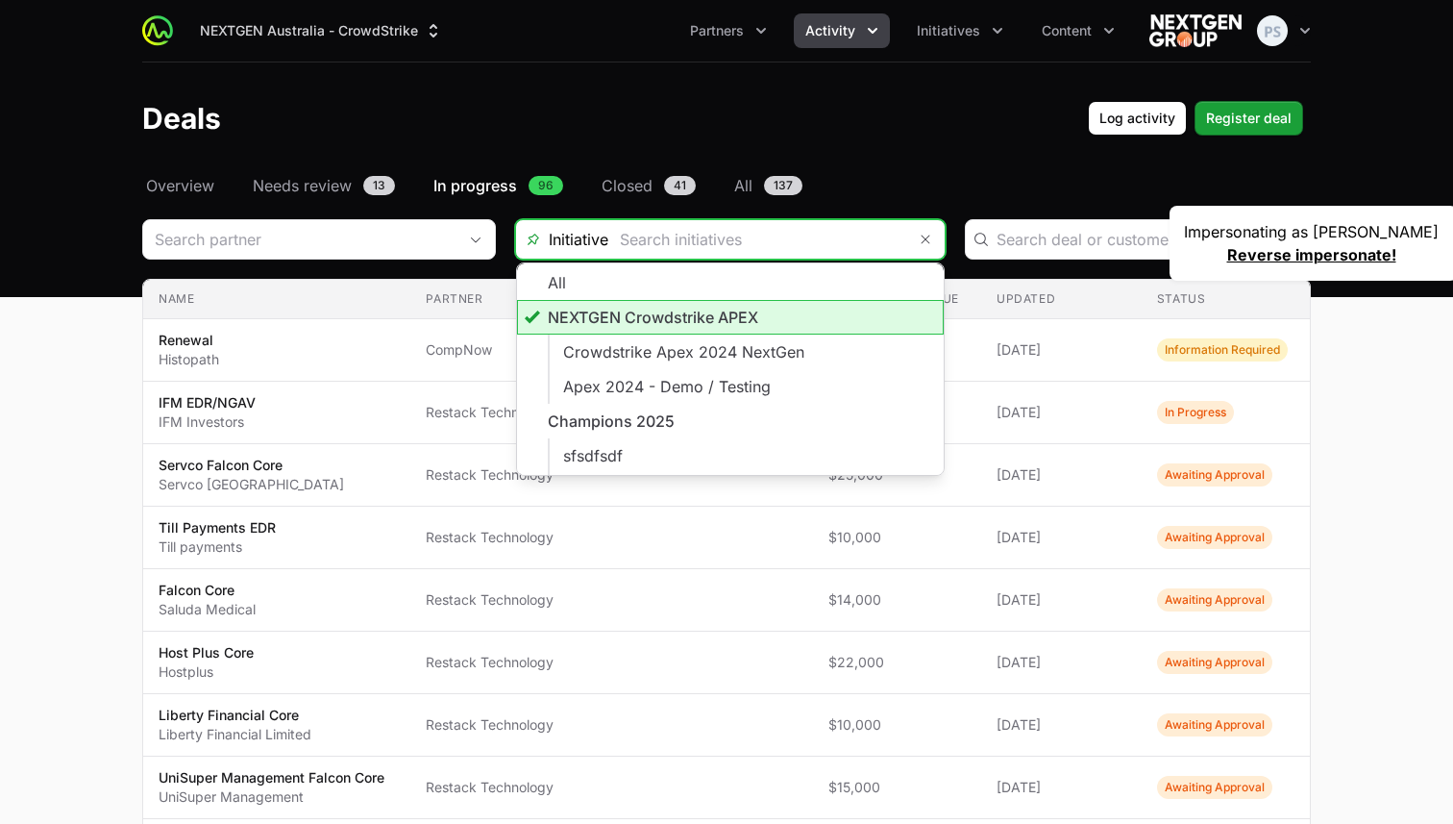
click at [768, 250] on input "Deals Filters" at bounding box center [757, 239] width 298 height 38
type input "NEXTGEN Crowdstrike APEX"
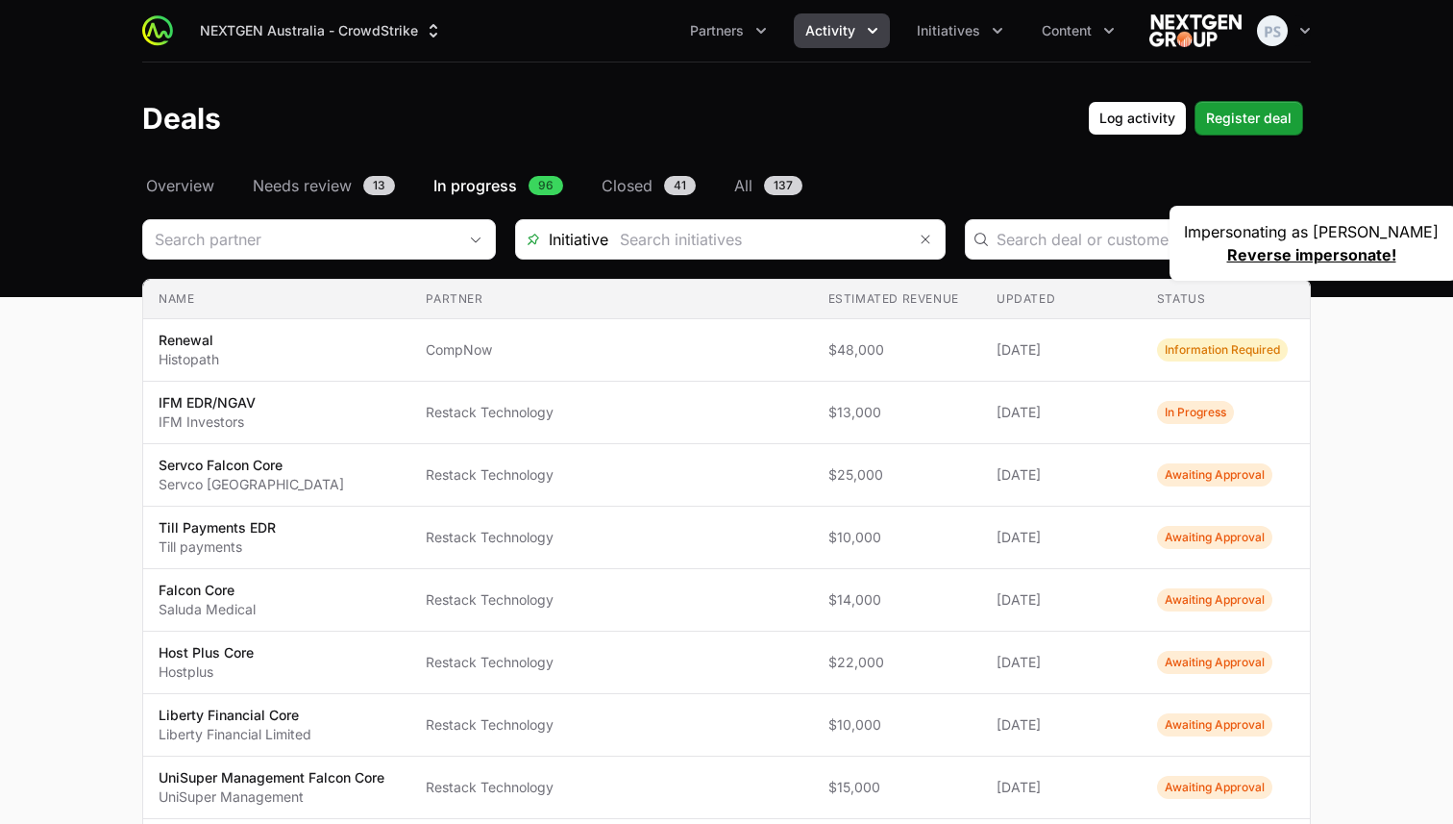
type input "NEXTGEN Crowdstrike APEX"
